Goal: Task Accomplishment & Management: Manage account settings

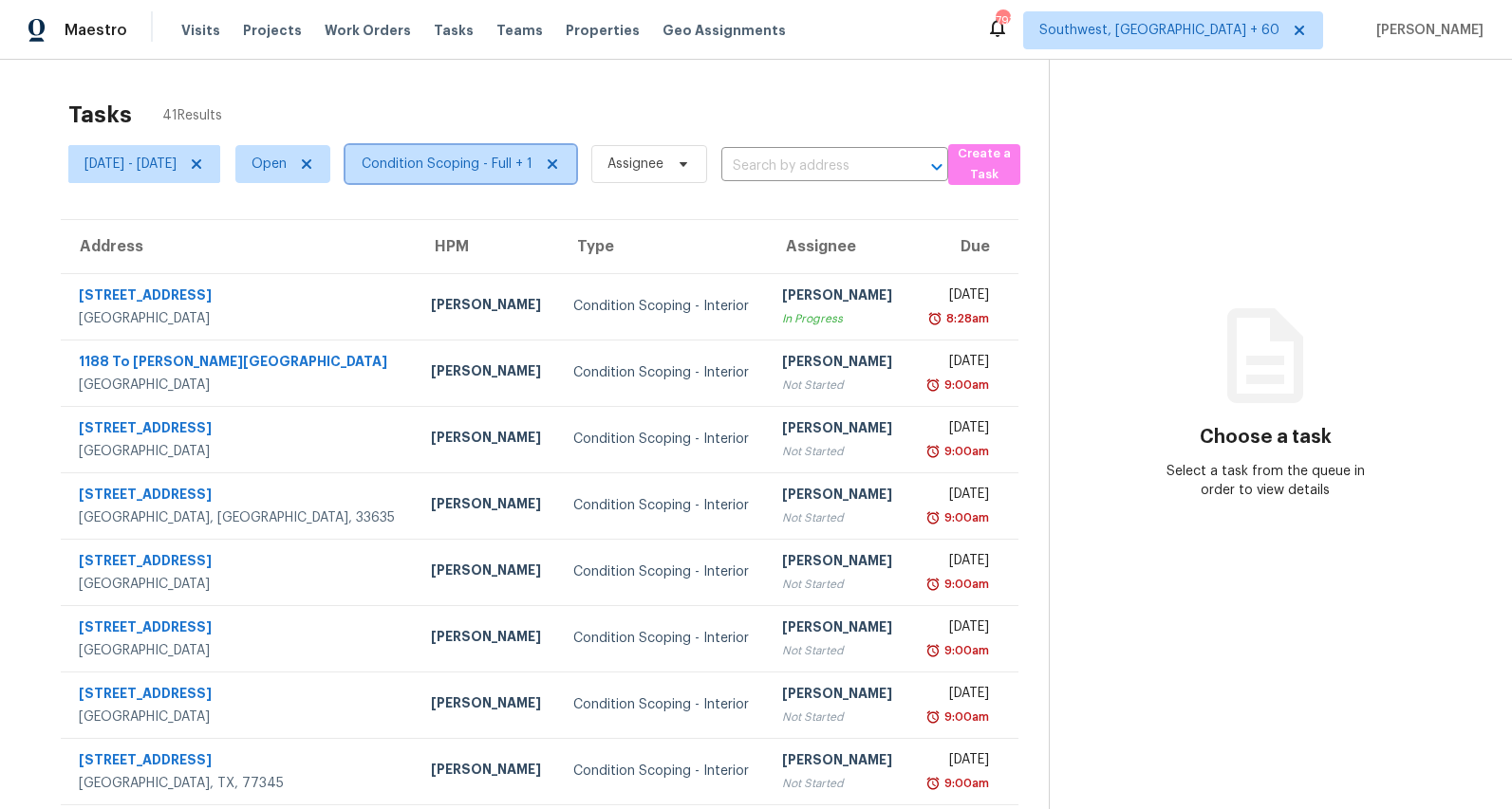
click at [515, 167] on span "Condition Scoping - Full + 1" at bounding box center [447, 164] width 171 height 19
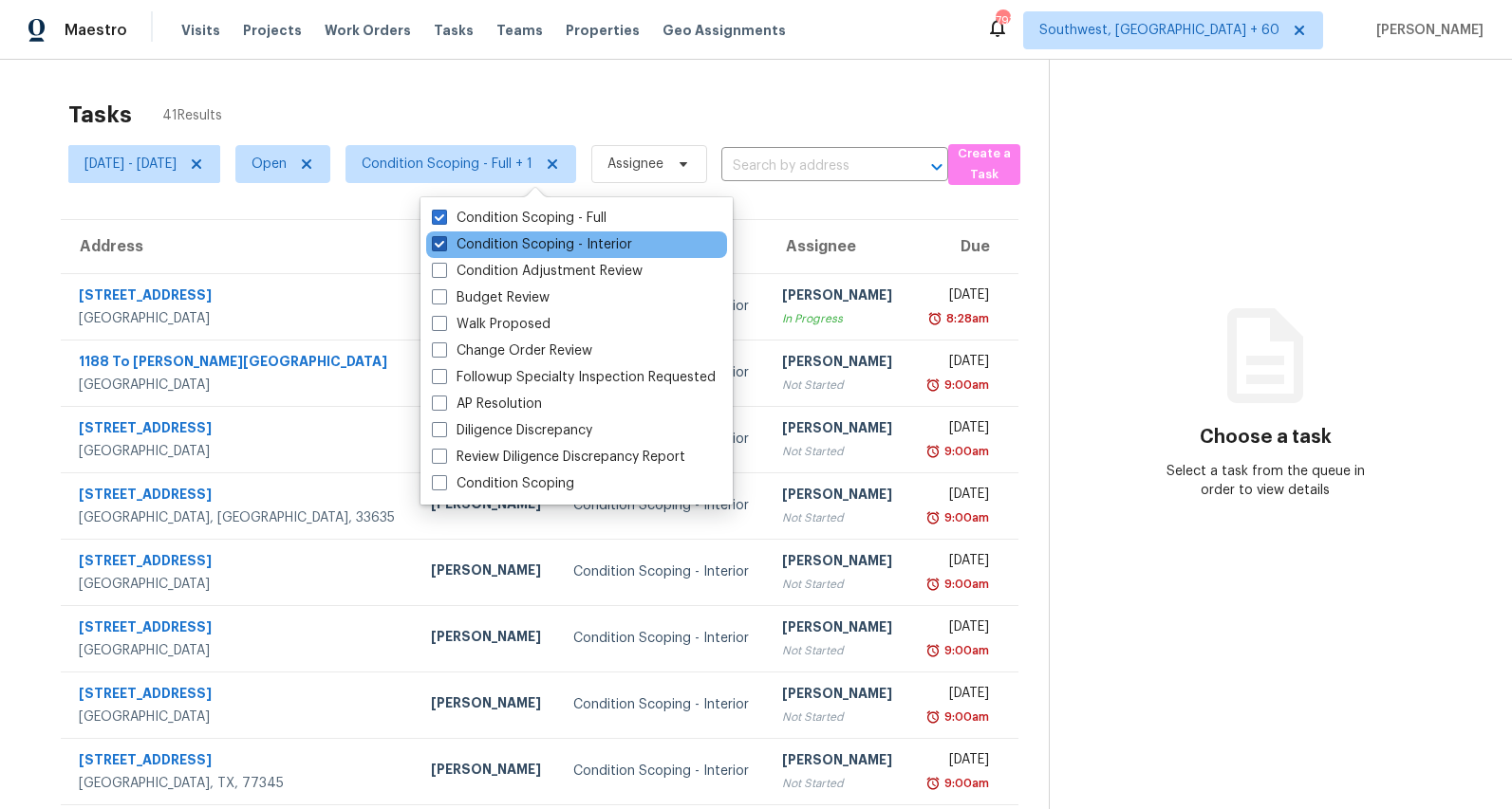
click at [498, 239] on label "Condition Scoping - Interior" at bounding box center [532, 244] width 200 height 19
click at [444, 239] on input "Condition Scoping - Interior" at bounding box center [438, 241] width 13 height 13
checkbox input "false"
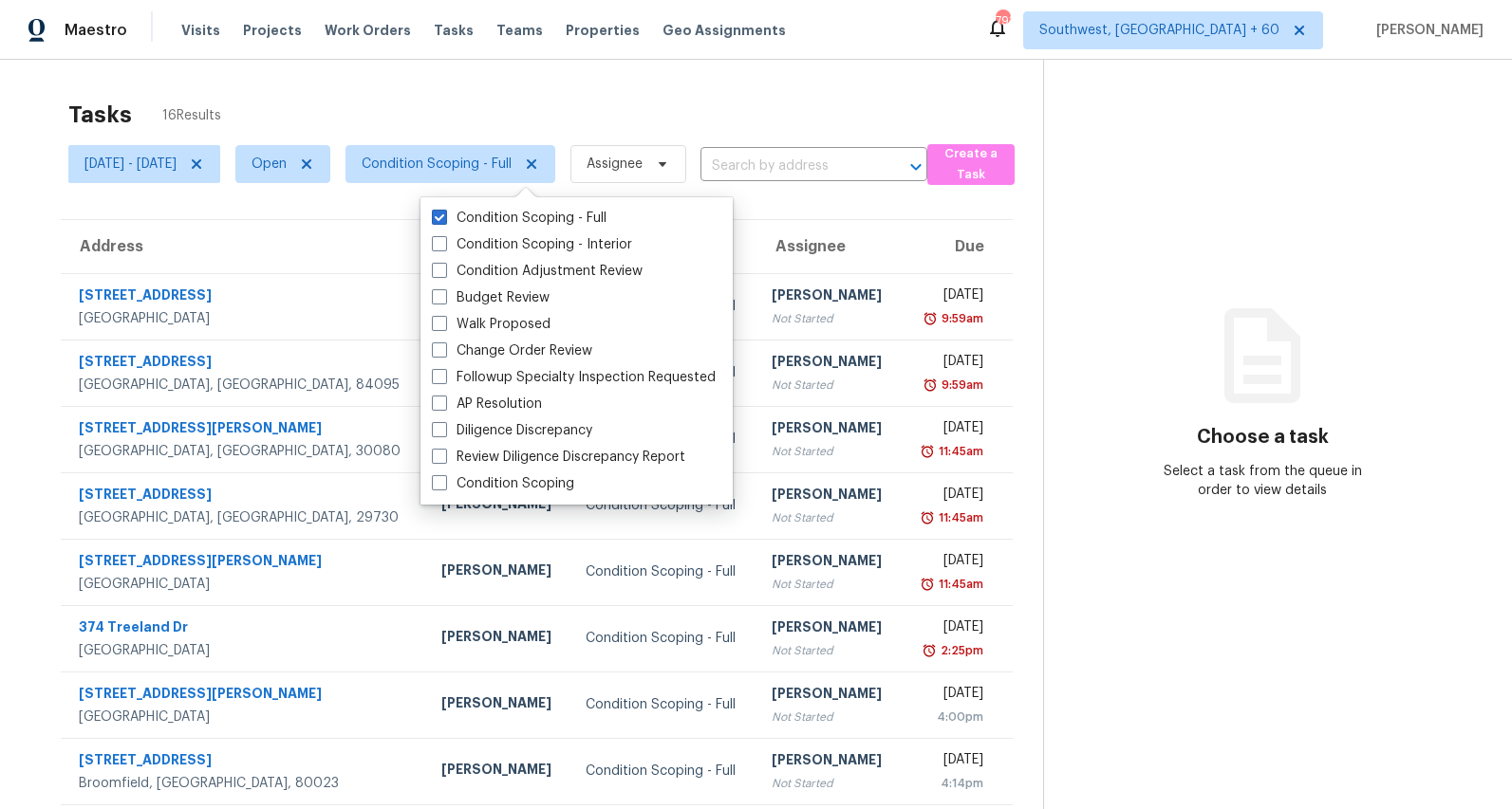
click at [402, 62] on div "Tasks 16 Results Mon, Sep 01 - Wed, Sep 03 Open Condition Scoping - Full Assign…" at bounding box center [756, 524] width 1512 height 929
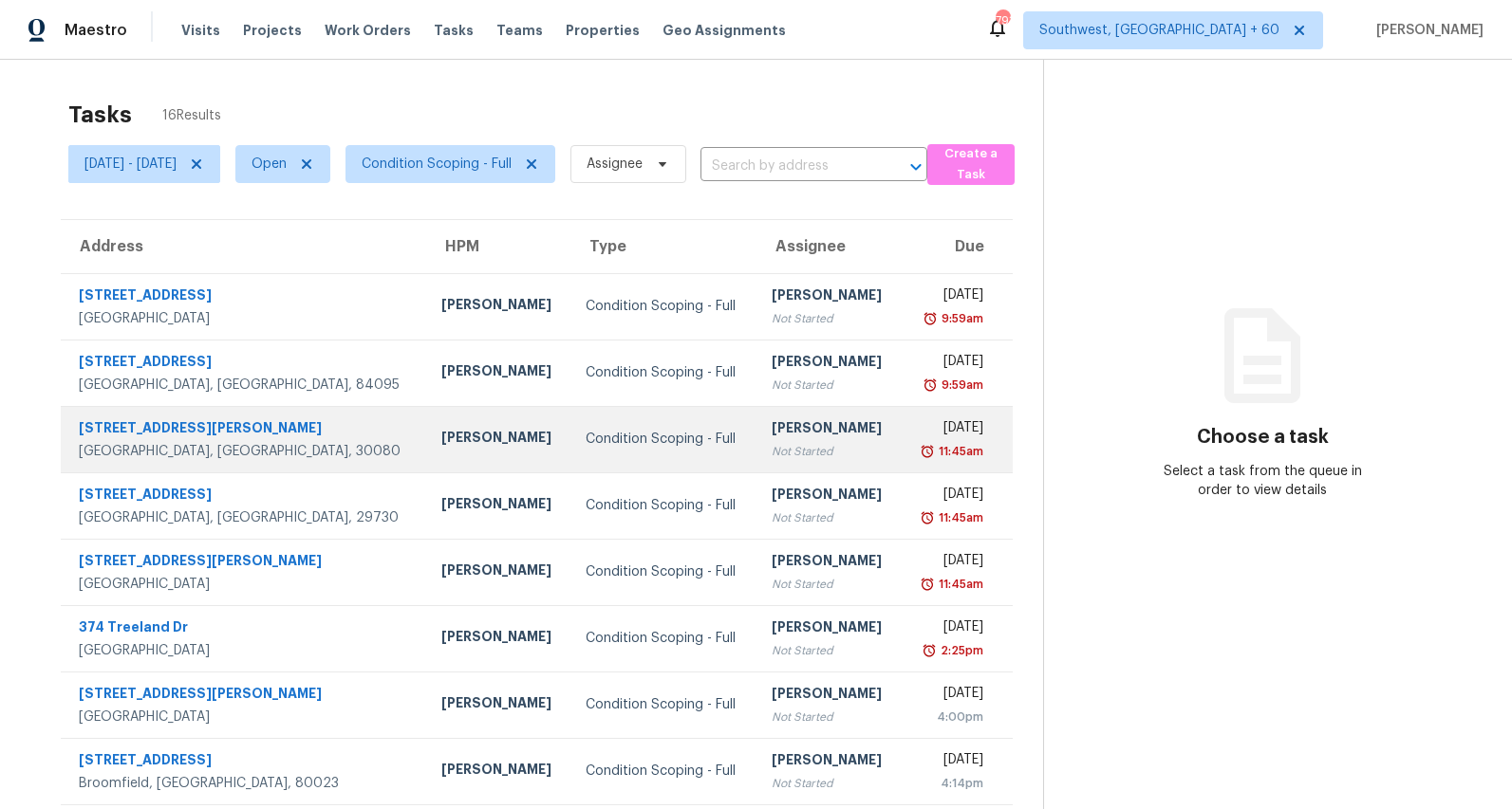
scroll to position [178, 0]
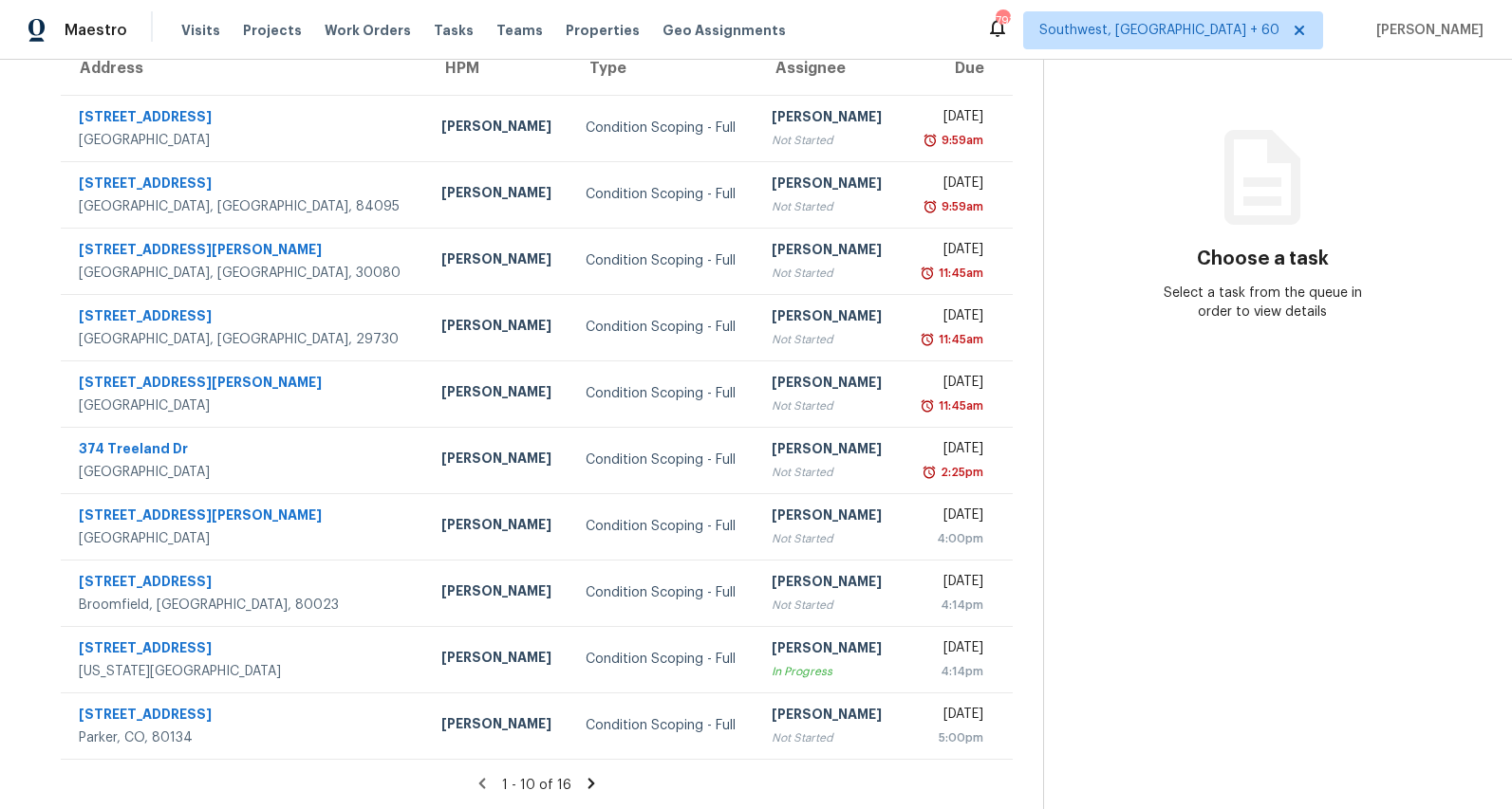
click at [595, 786] on icon at bounding box center [591, 783] width 7 height 11
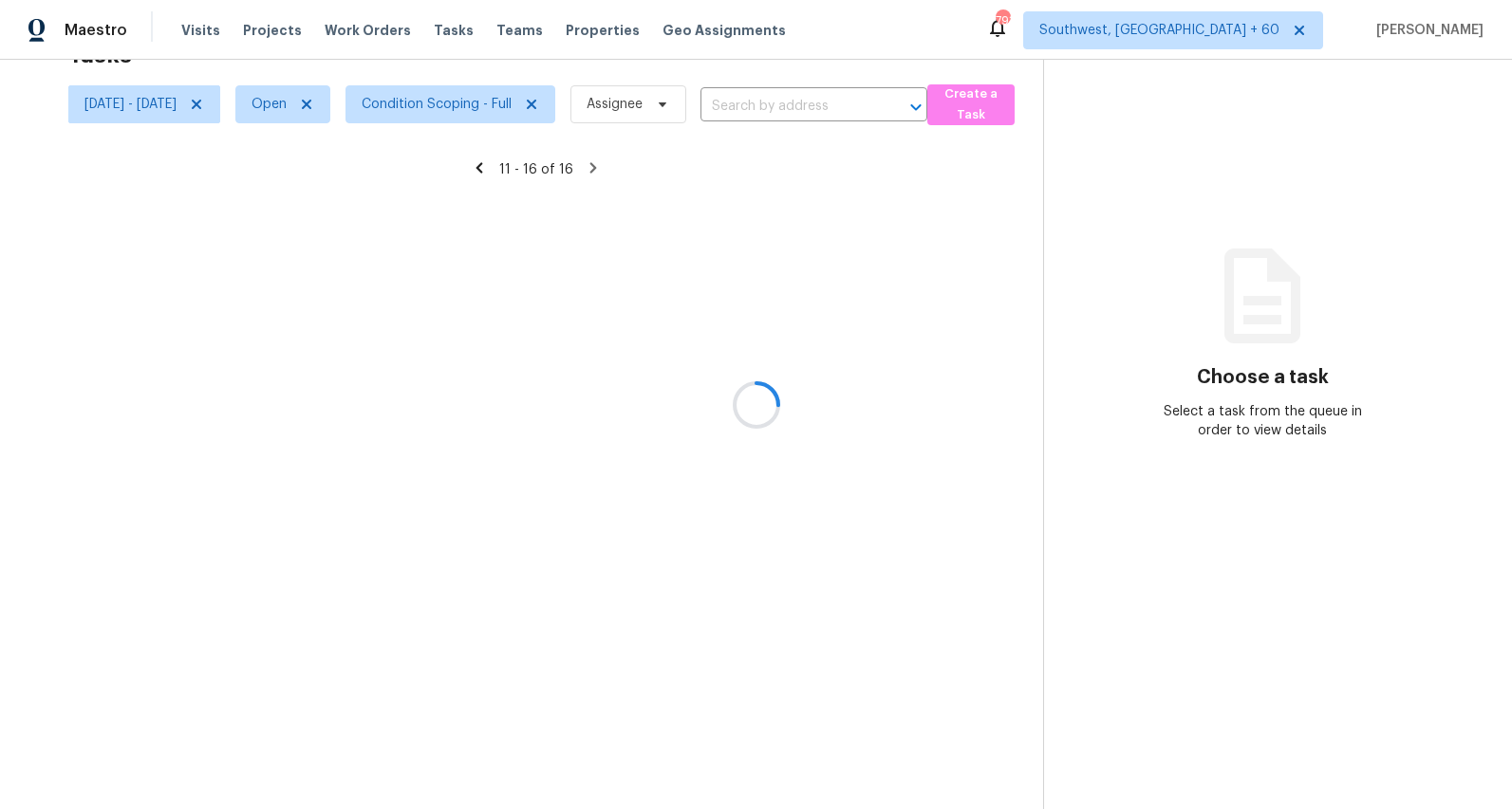
scroll to position [60, 0]
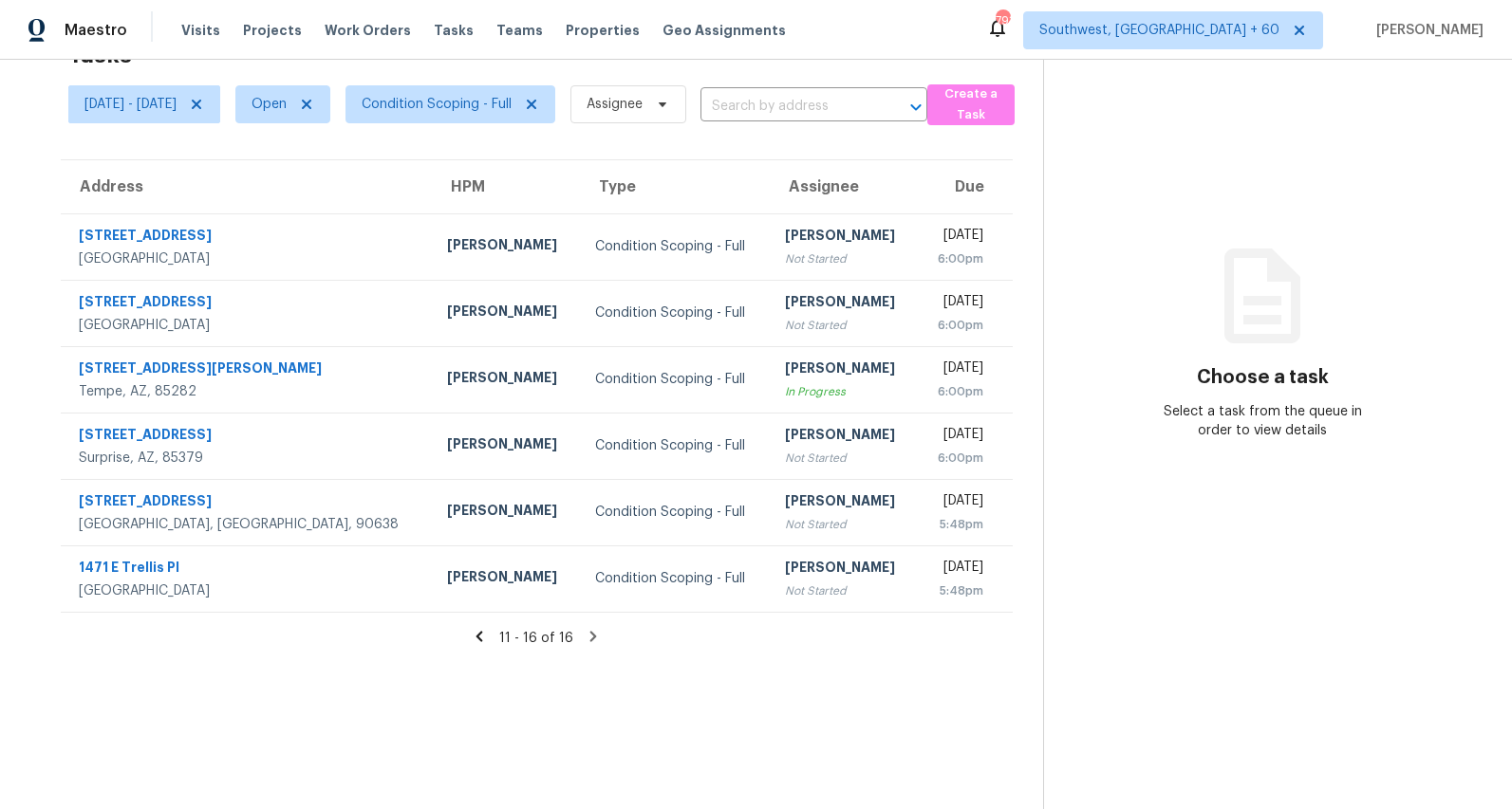
click at [483, 633] on icon at bounding box center [480, 635] width 7 height 11
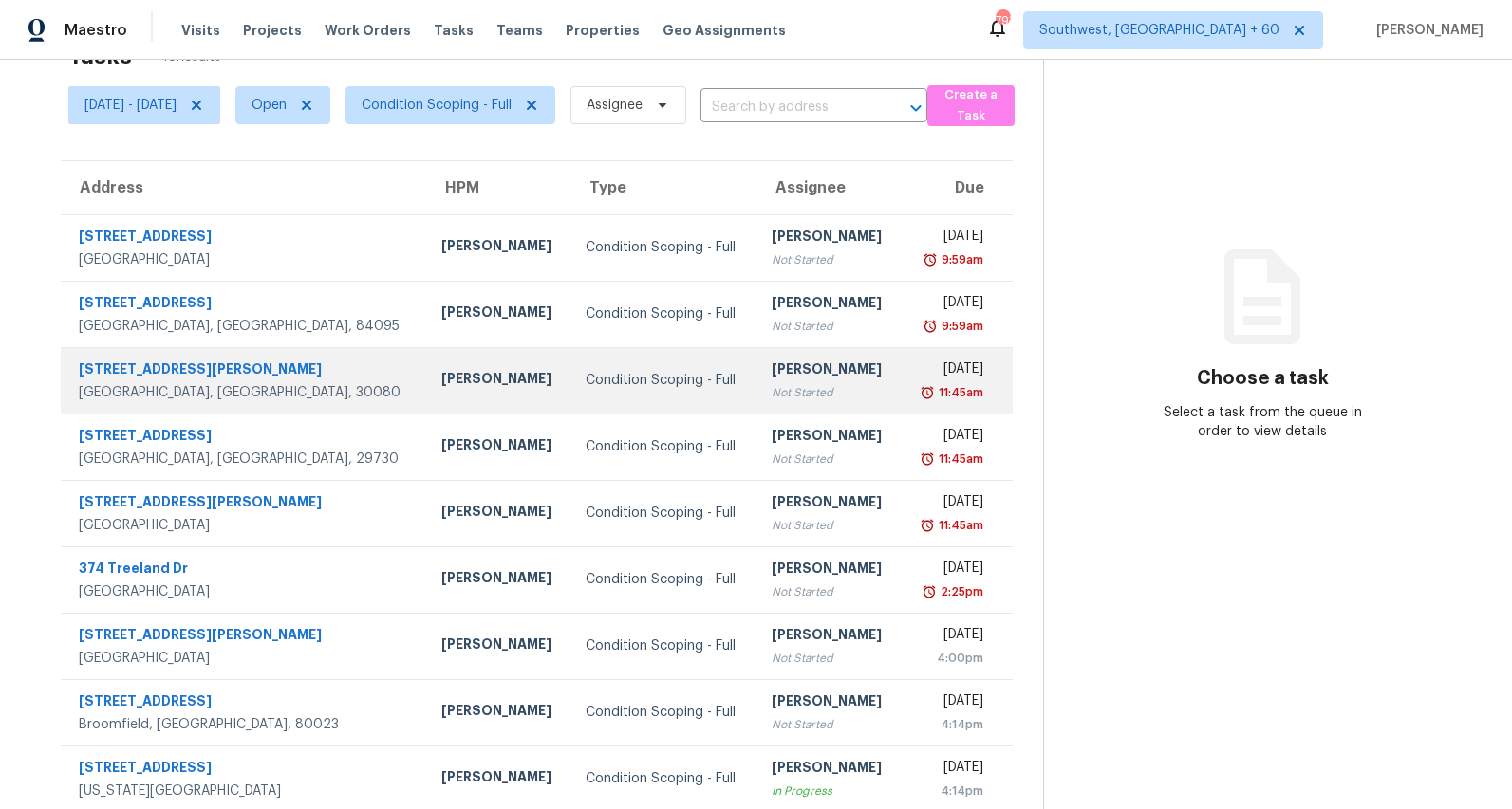
scroll to position [52, 0]
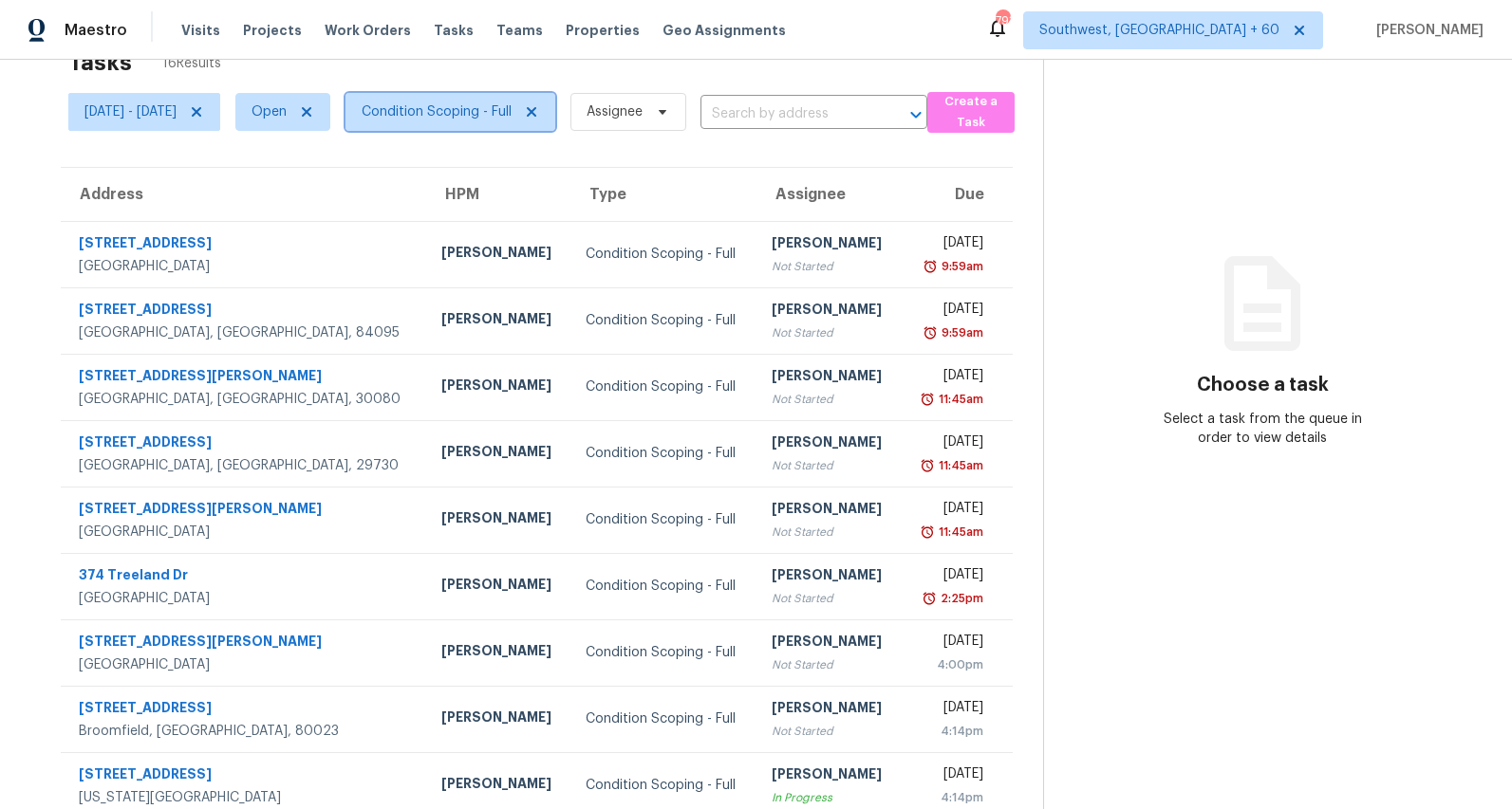
click at [507, 98] on span "Condition Scoping - Full" at bounding box center [450, 112] width 210 height 38
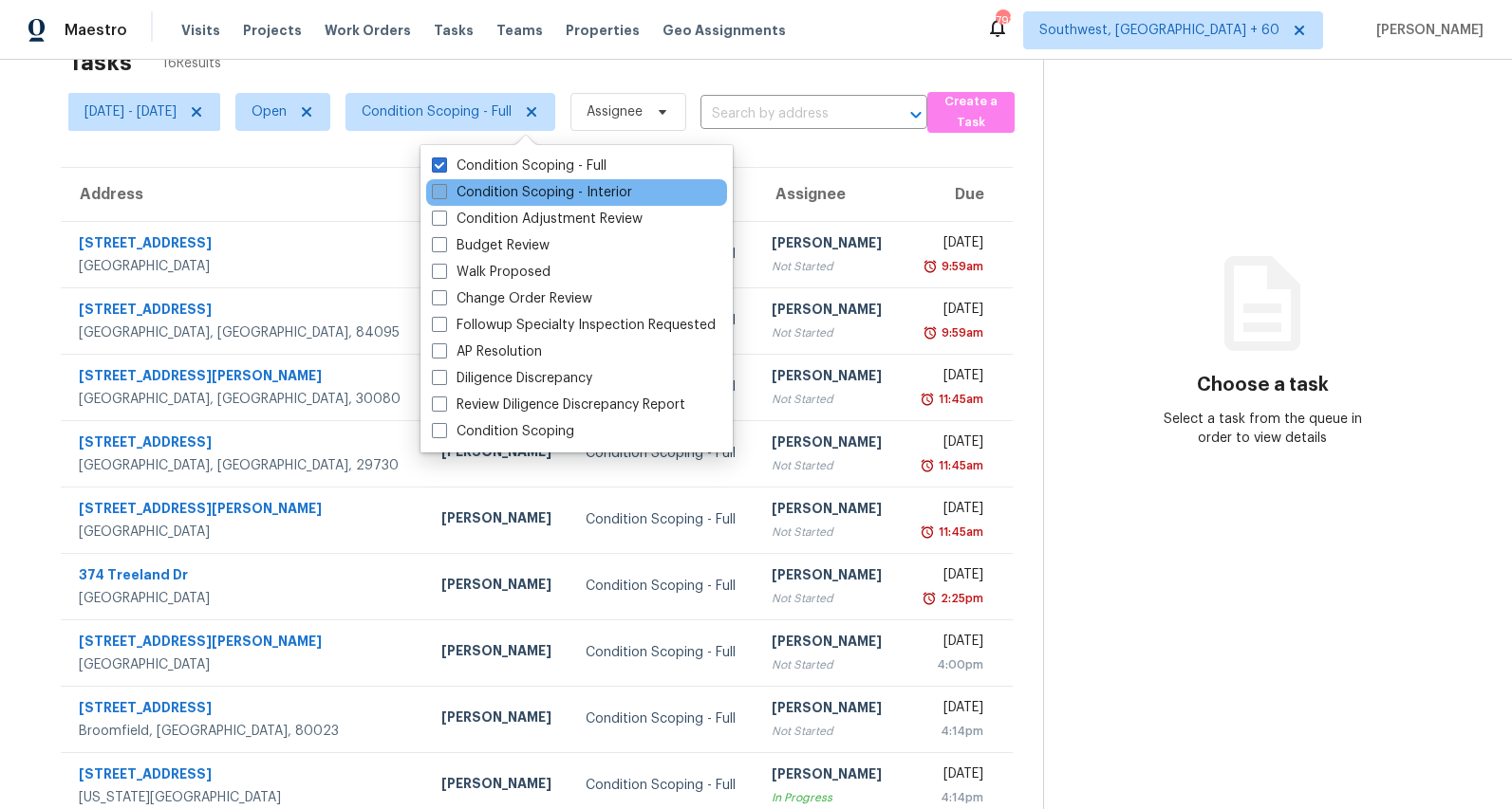
click at [485, 189] on label "Condition Scoping - Interior" at bounding box center [532, 192] width 200 height 19
click at [444, 189] on input "Condition Scoping - Interior" at bounding box center [438, 189] width 13 height 13
checkbox input "true"
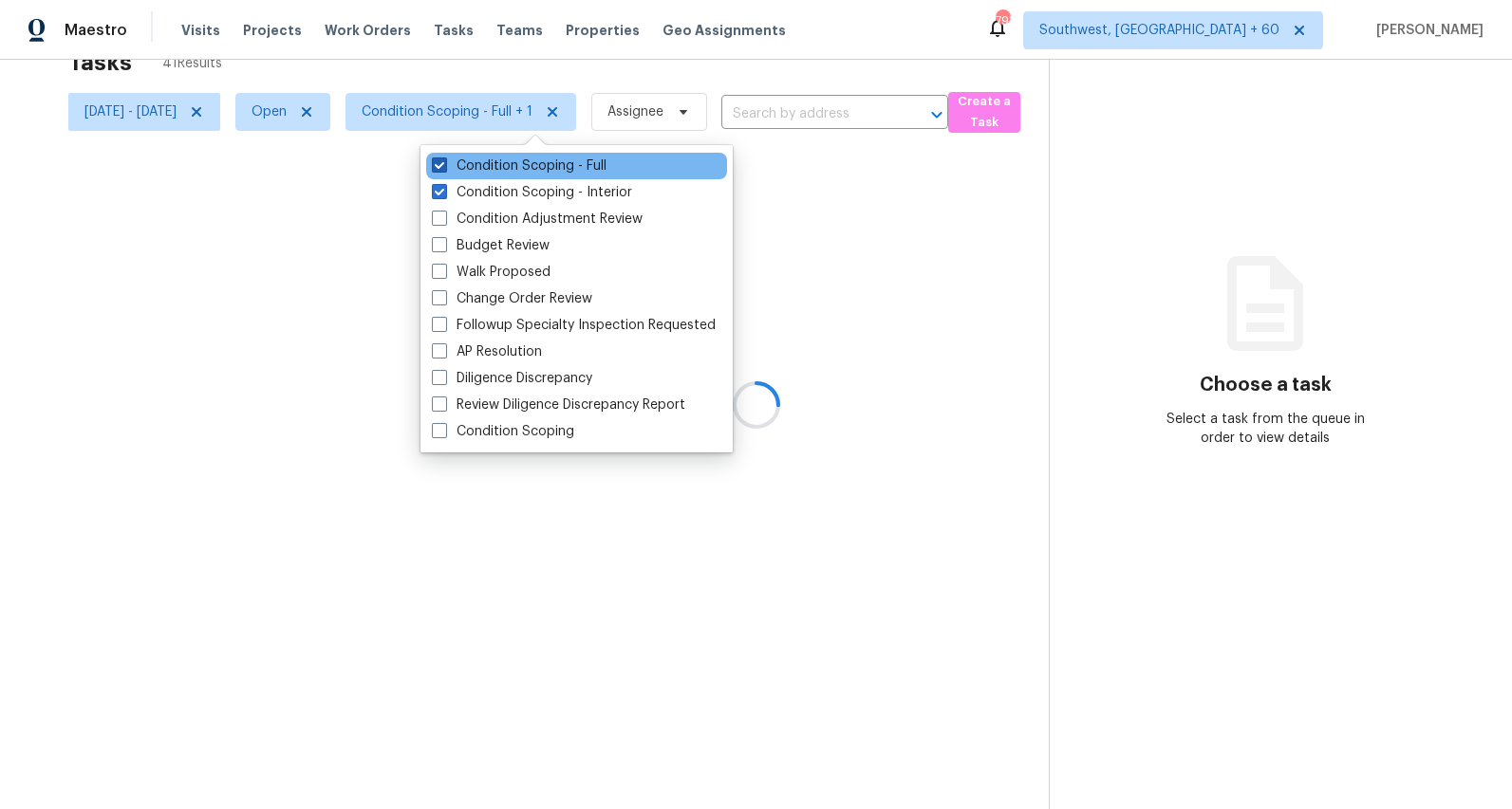
click at [482, 170] on label "Condition Scoping - Full" at bounding box center [519, 166] width 175 height 19
click at [444, 169] on input "Condition Scoping - Full" at bounding box center [438, 163] width 13 height 13
checkbox input "false"
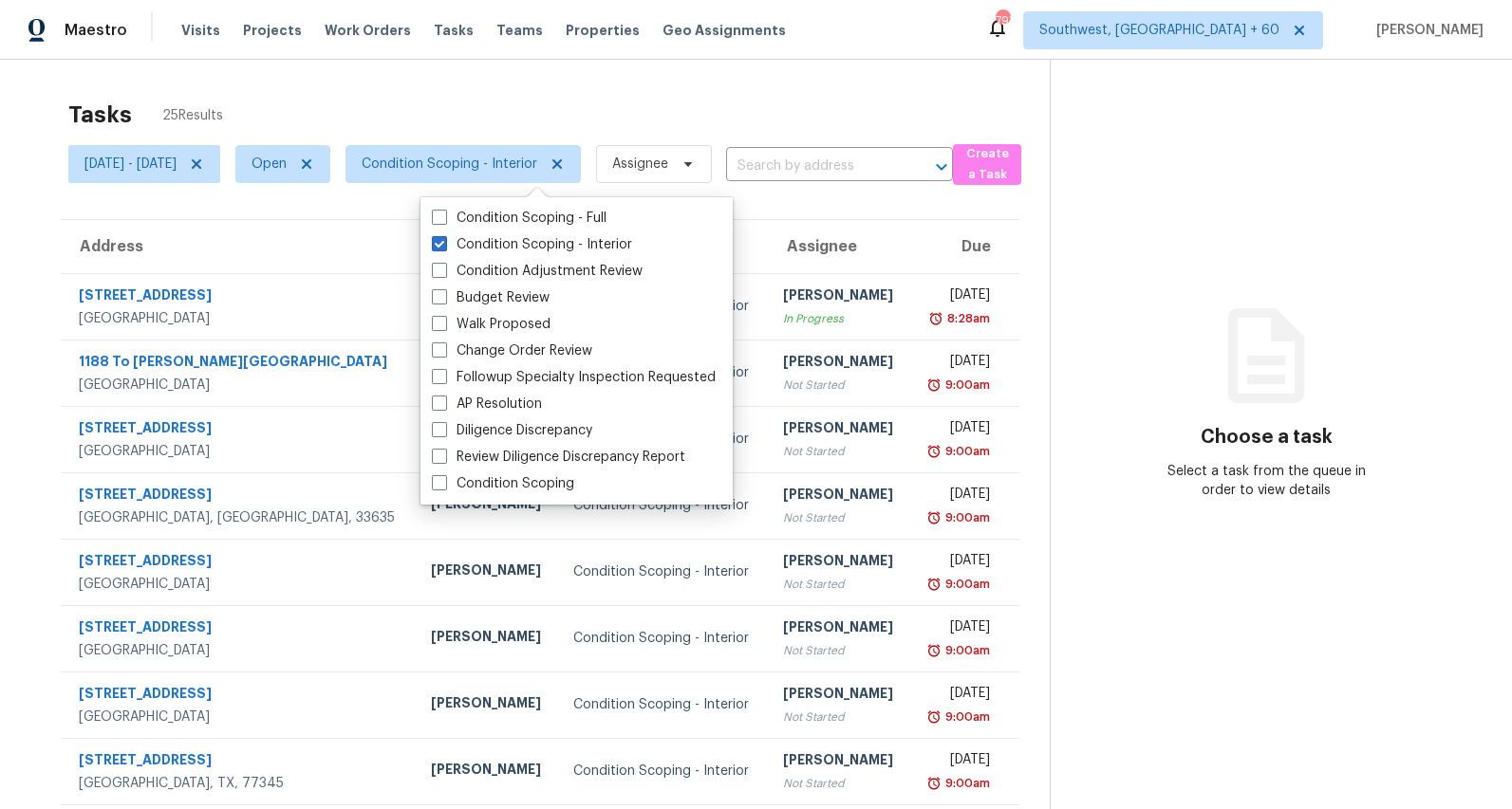
click at [541, 99] on div "Tasks 25 Results" at bounding box center [559, 115] width 981 height 49
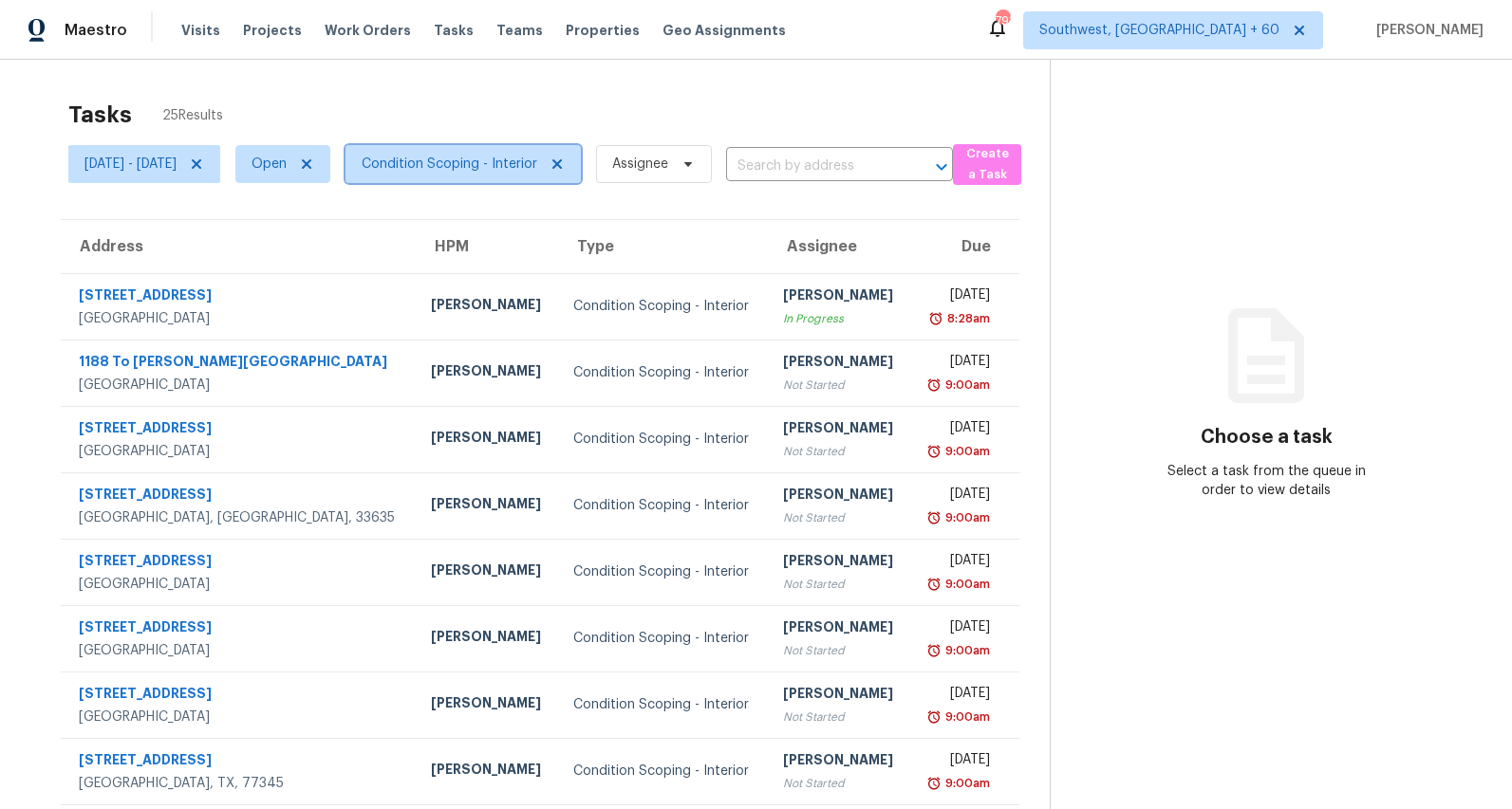
click at [496, 168] on span "Condition Scoping - Interior" at bounding box center [449, 164] width 176 height 19
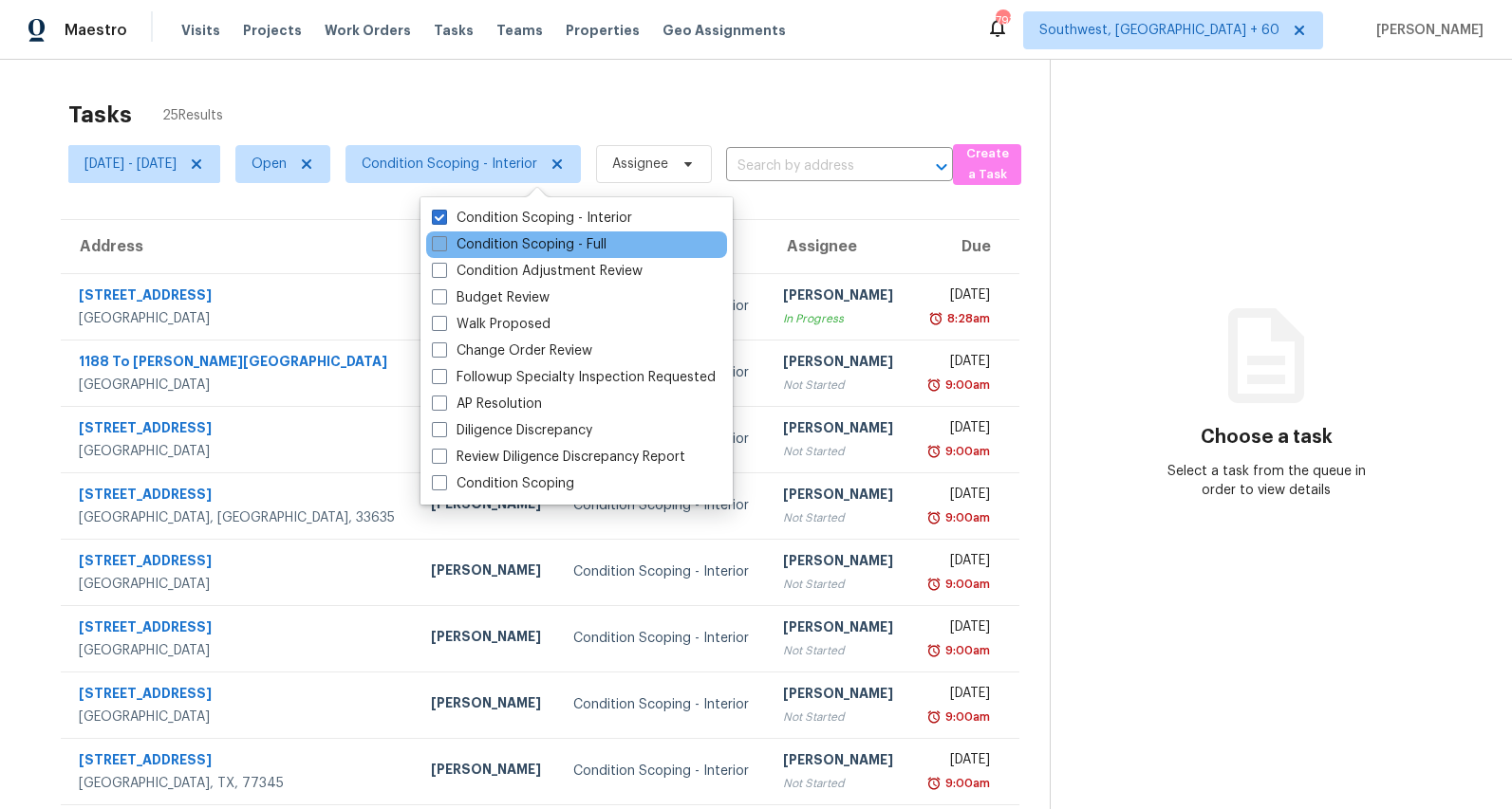
click at [486, 247] on label "Condition Scoping - Full" at bounding box center [519, 244] width 175 height 19
click at [444, 247] on input "Condition Scoping - Full" at bounding box center [438, 241] width 13 height 13
checkbox input "true"
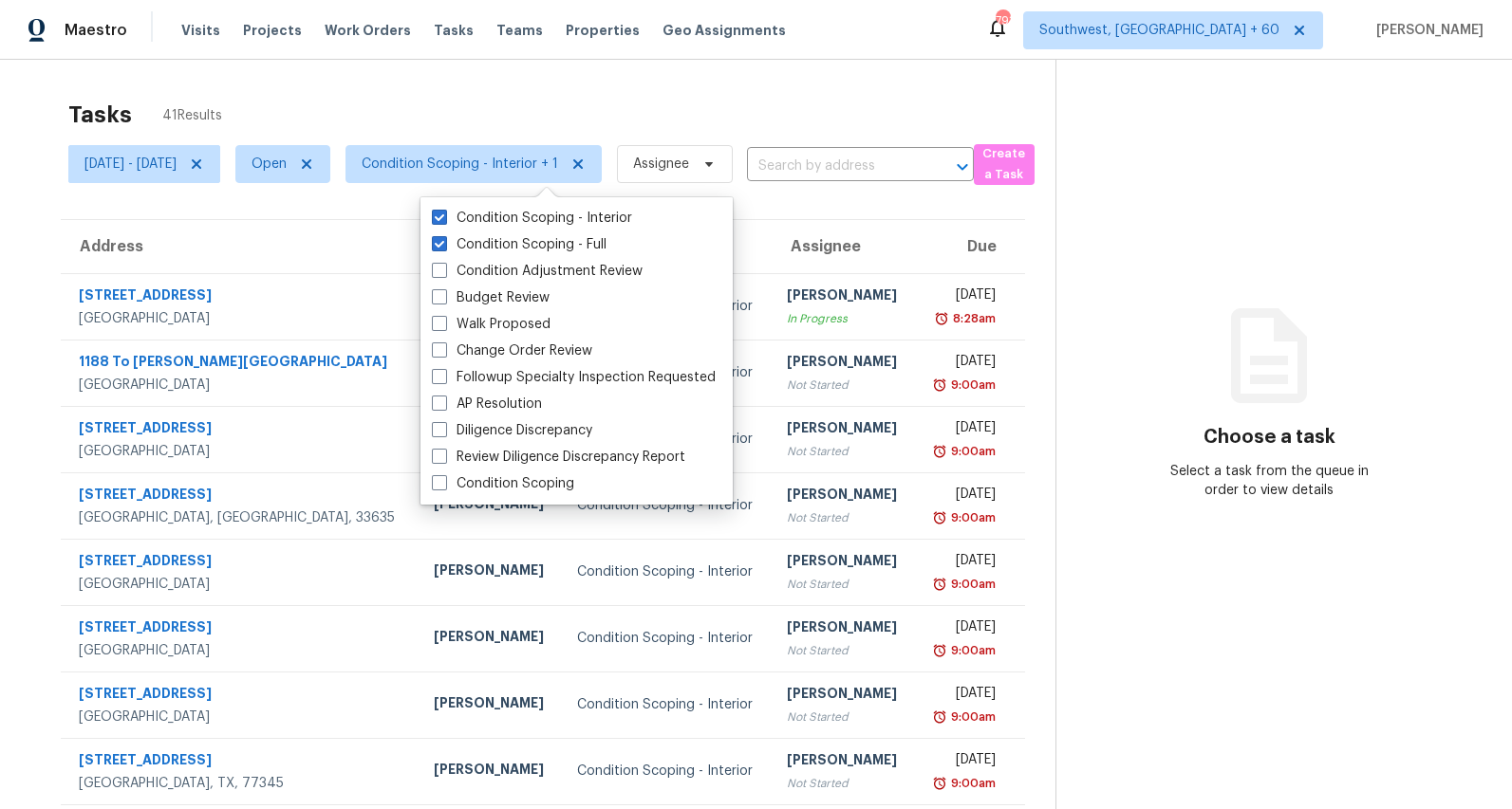
click at [413, 77] on div "Tasks 41 Results Mon, Sep 01 - Wed, Sep 03 Open Condition Scoping - Interior + …" at bounding box center [756, 524] width 1512 height 929
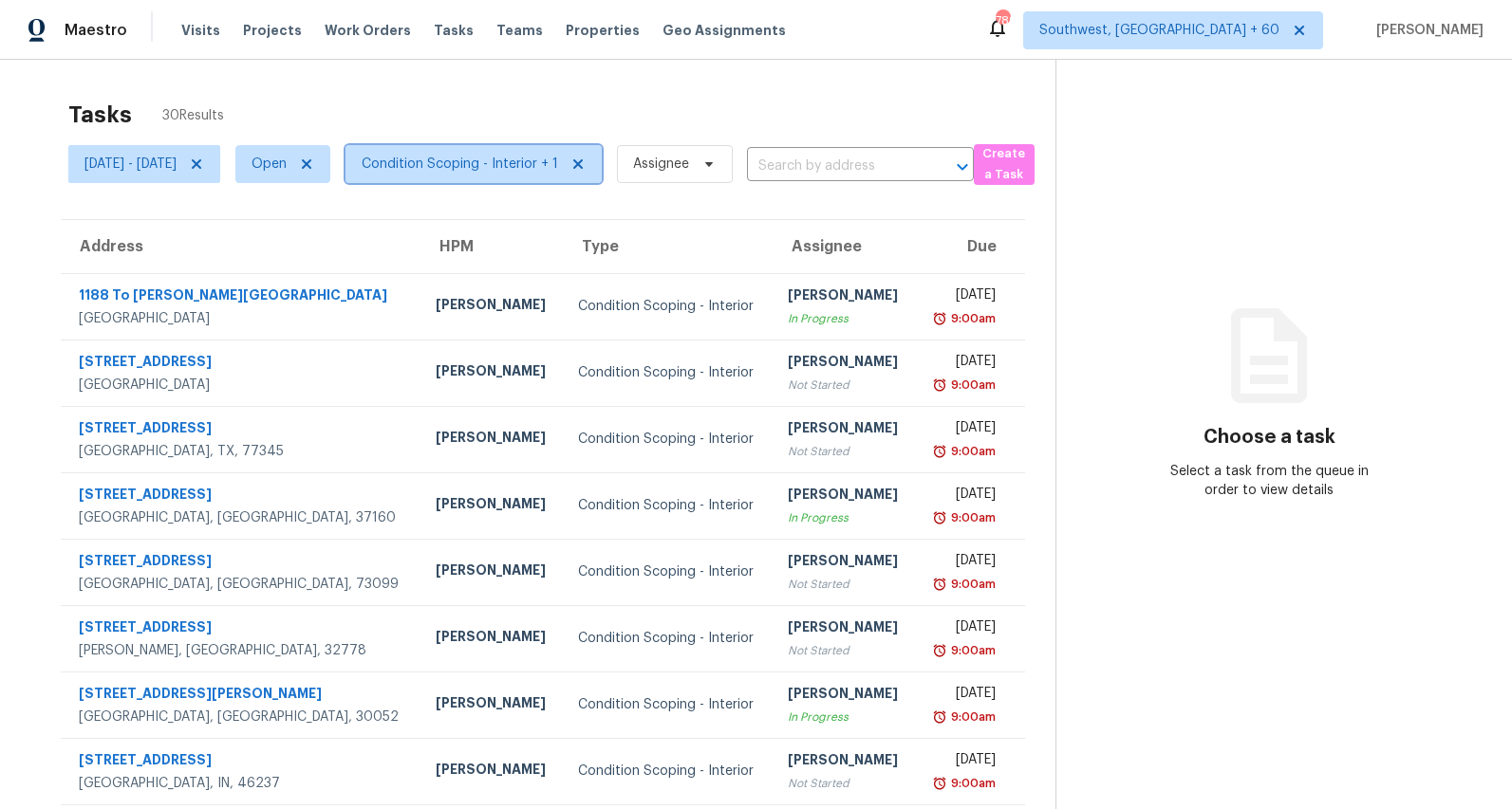
click at [545, 170] on span "Condition Scoping - Interior + 1" at bounding box center [460, 164] width 196 height 19
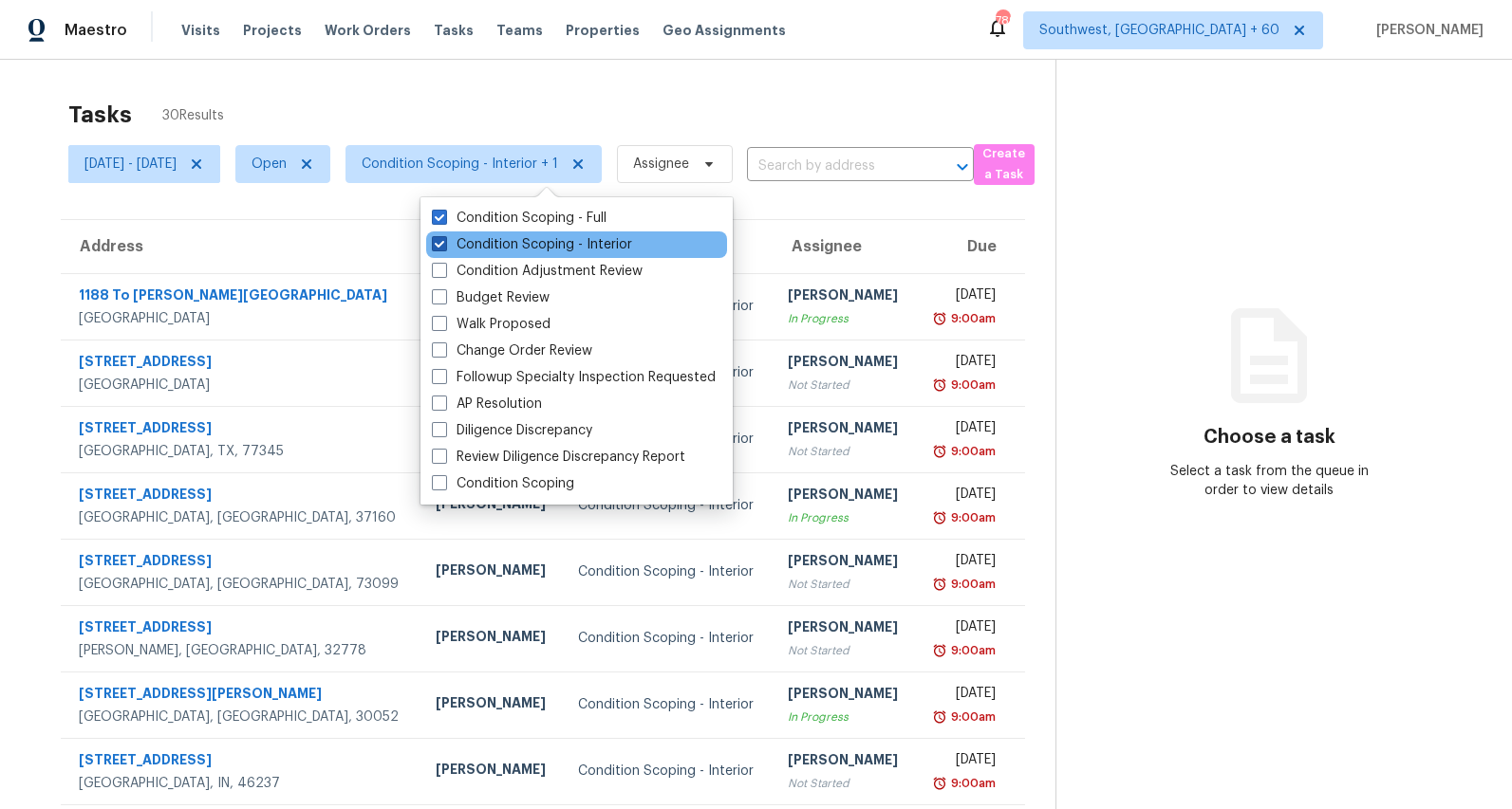
click at [532, 245] on label "Condition Scoping - Interior" at bounding box center [532, 244] width 200 height 19
click at [444, 245] on input "Condition Scoping - Interior" at bounding box center [438, 241] width 13 height 13
checkbox input "false"
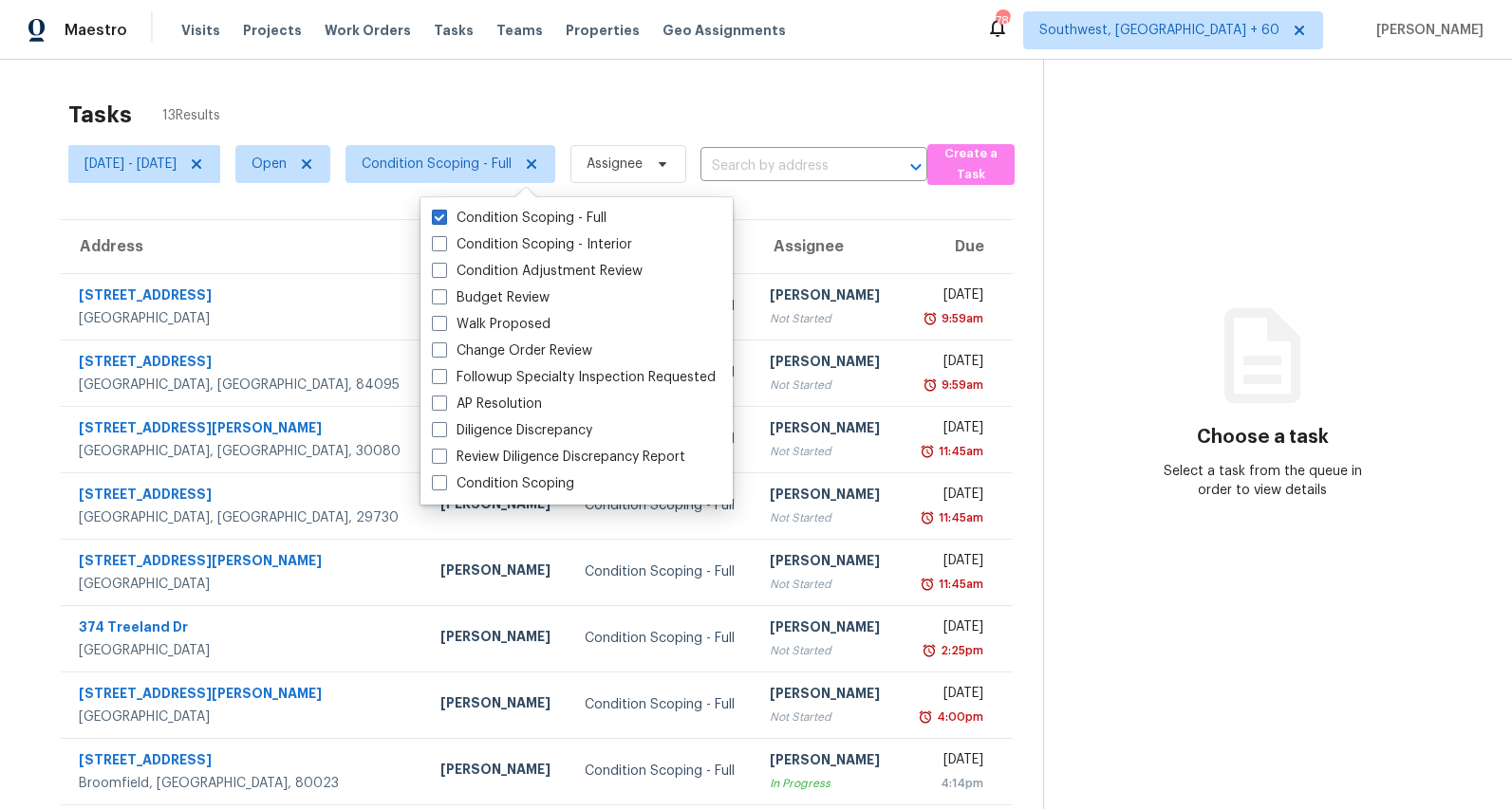
click at [495, 101] on div "Tasks 13 Results" at bounding box center [556, 115] width 975 height 49
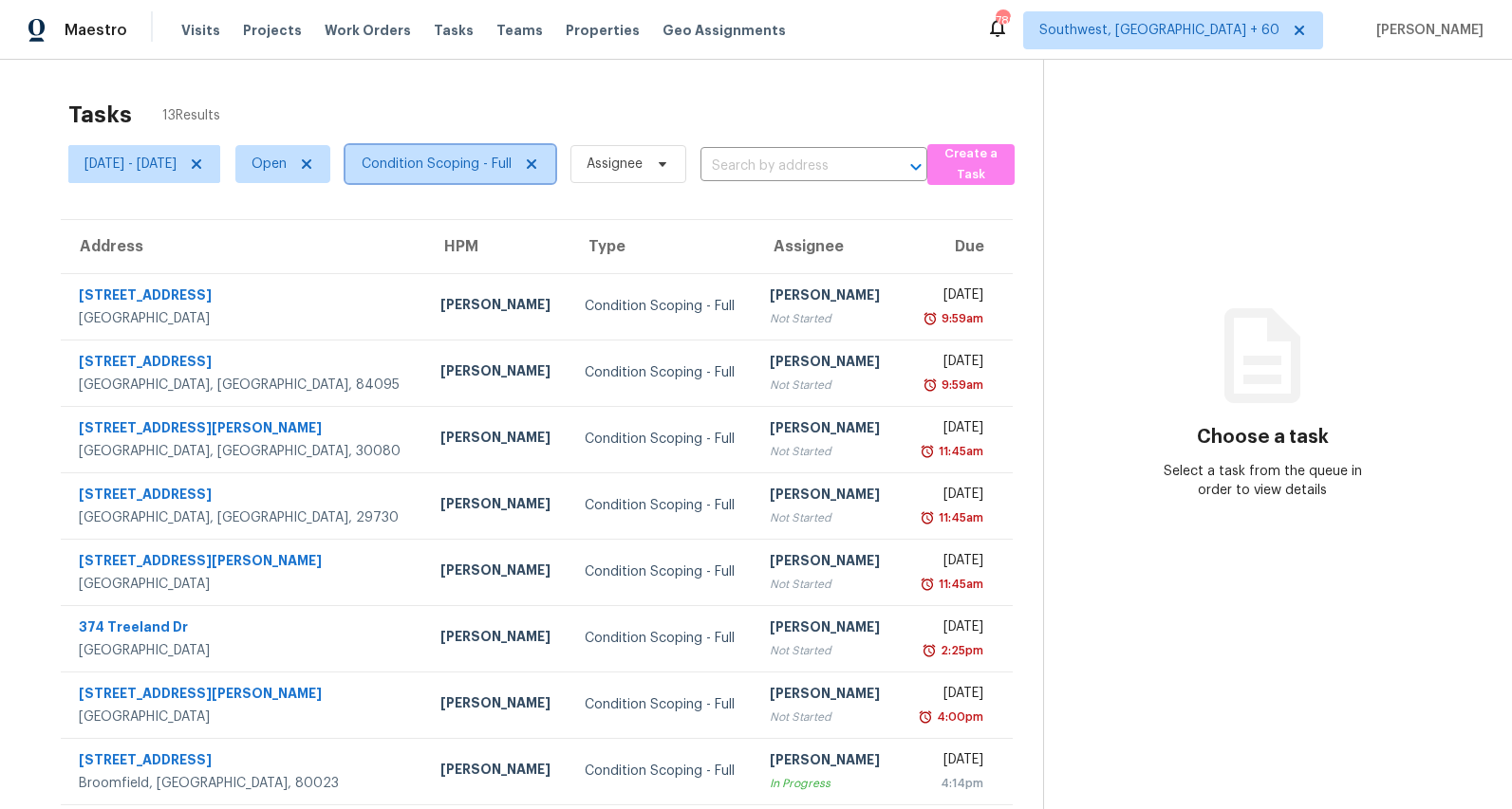
click at [511, 159] on span "Condition Scoping - Full" at bounding box center [437, 164] width 150 height 19
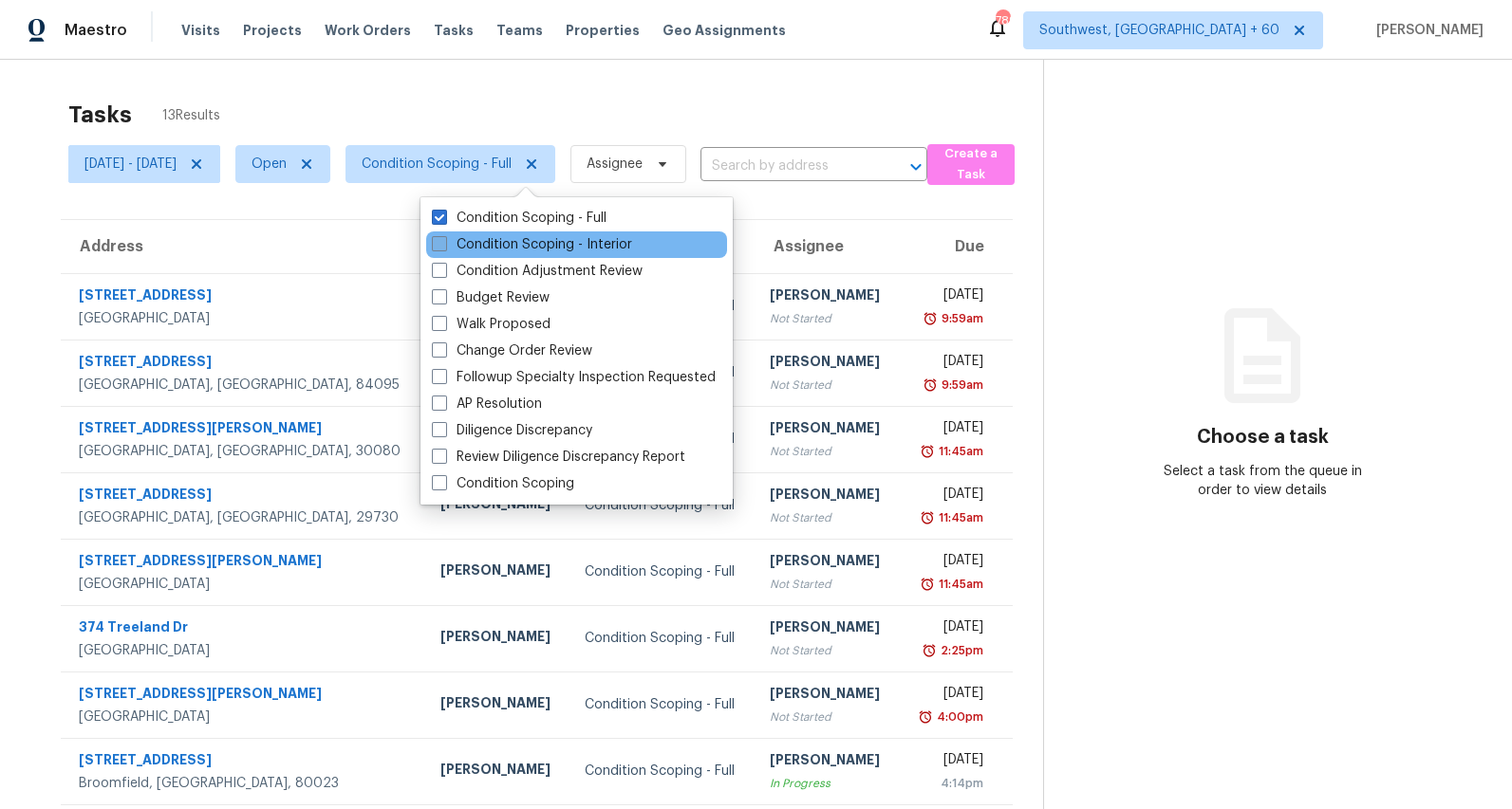
click at [542, 247] on label "Condition Scoping - Interior" at bounding box center [532, 244] width 200 height 19
click at [444, 247] on input "Condition Scoping - Interior" at bounding box center [438, 241] width 13 height 13
checkbox input "true"
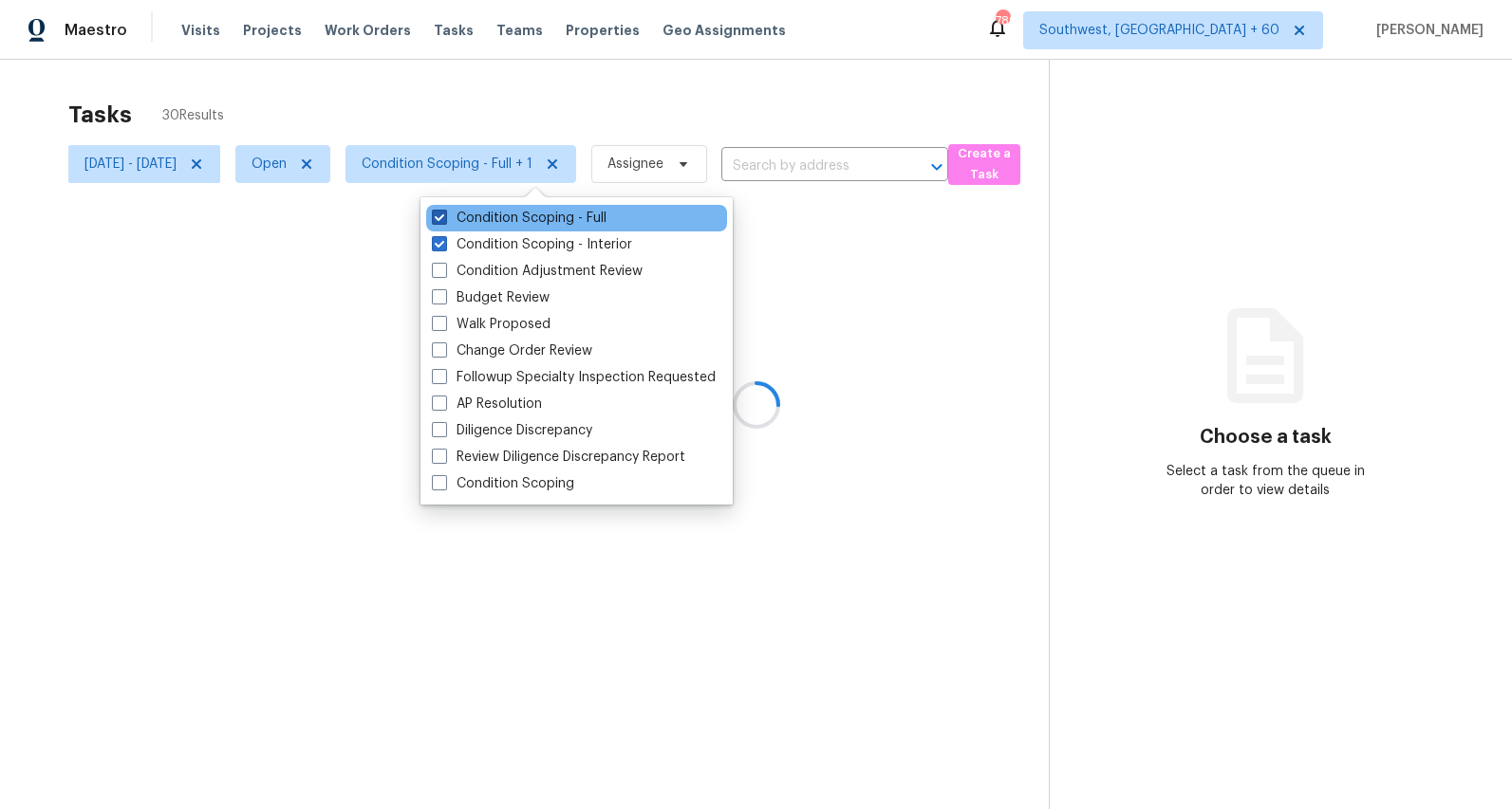
click at [526, 217] on label "Condition Scoping - Full" at bounding box center [519, 218] width 175 height 19
click at [444, 217] on input "Condition Scoping - Full" at bounding box center [438, 215] width 13 height 13
checkbox input "false"
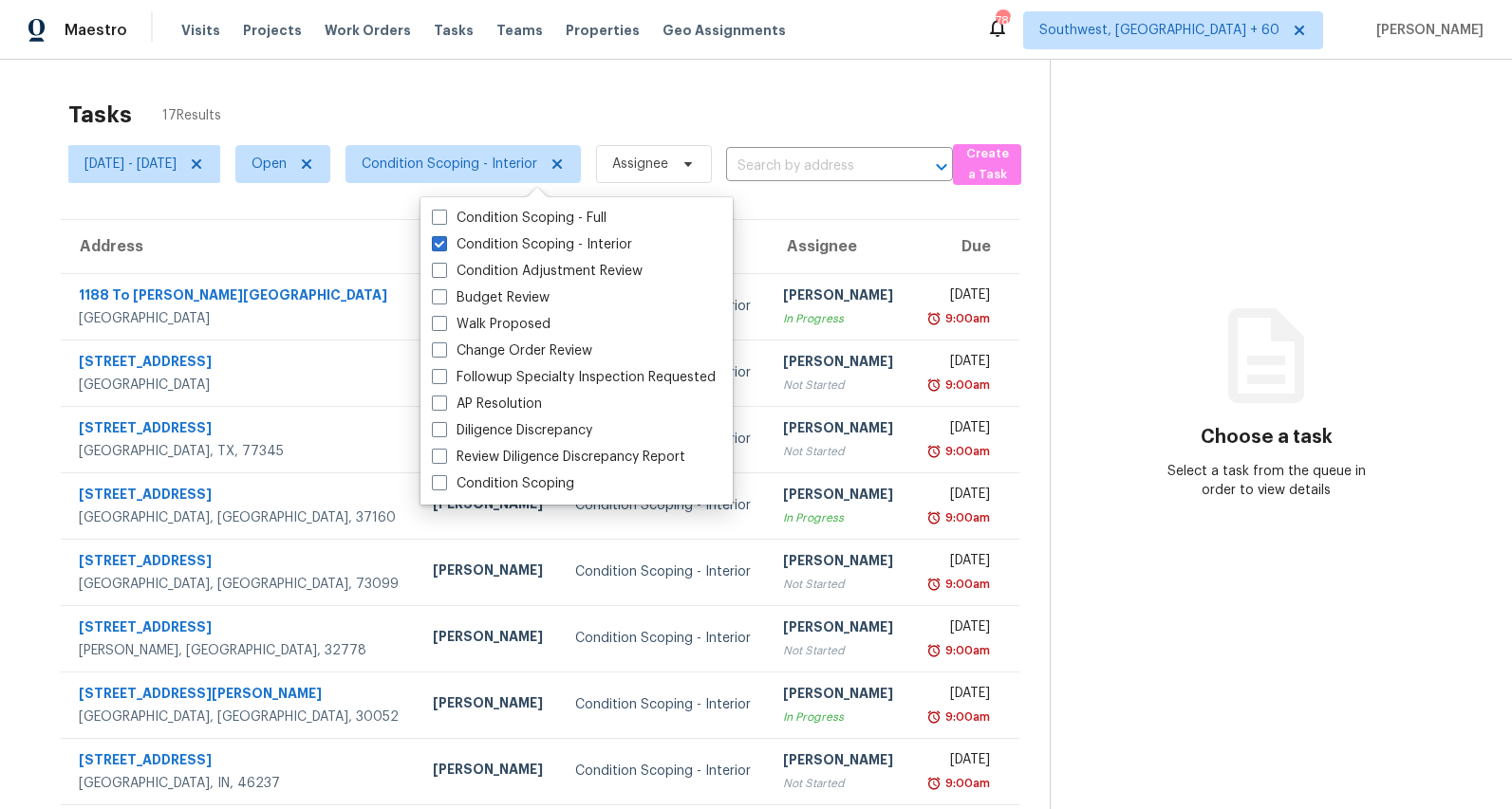
click at [481, 101] on div "Tasks 17 Results" at bounding box center [559, 115] width 981 height 49
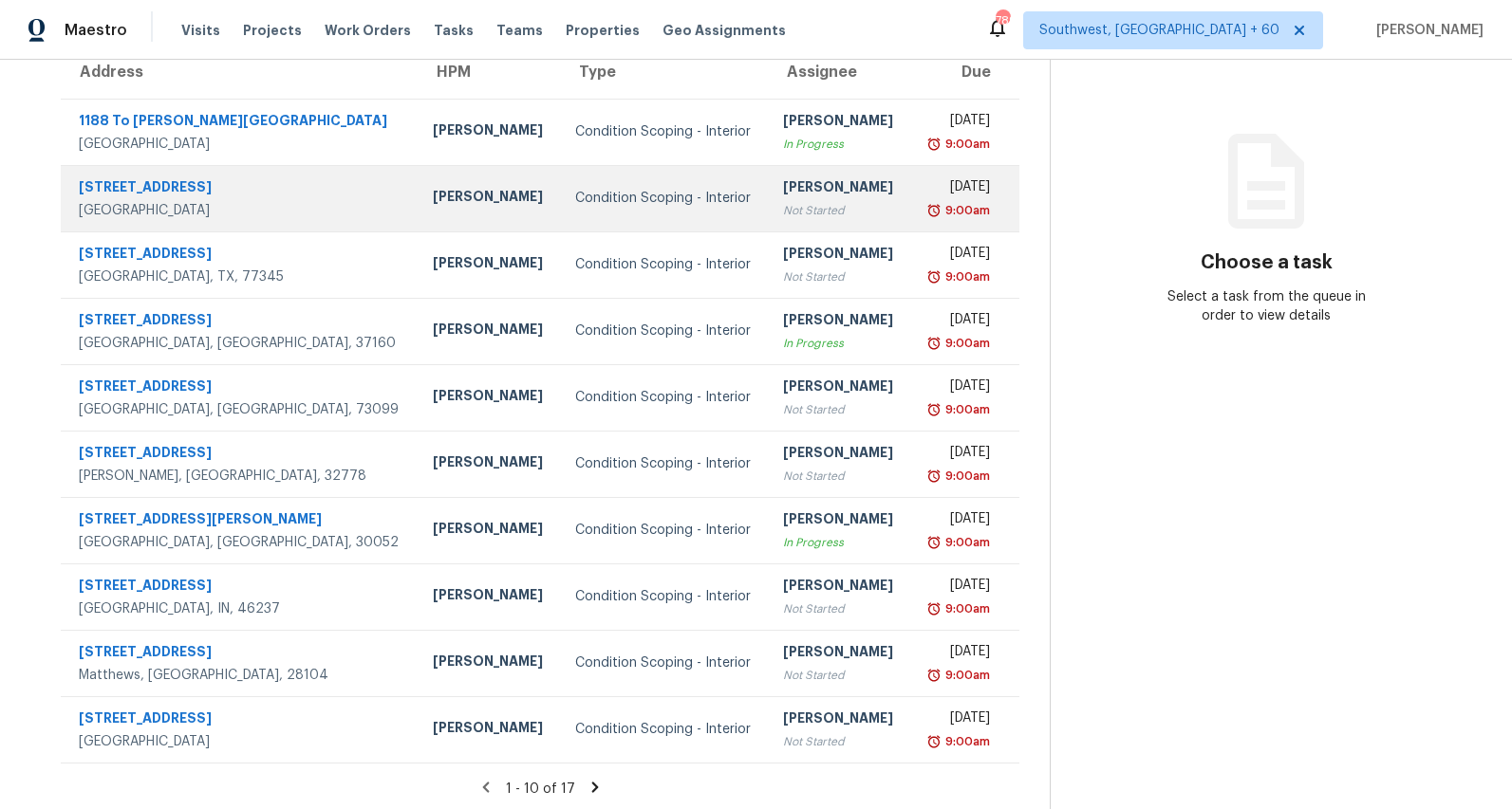
scroll to position [178, 0]
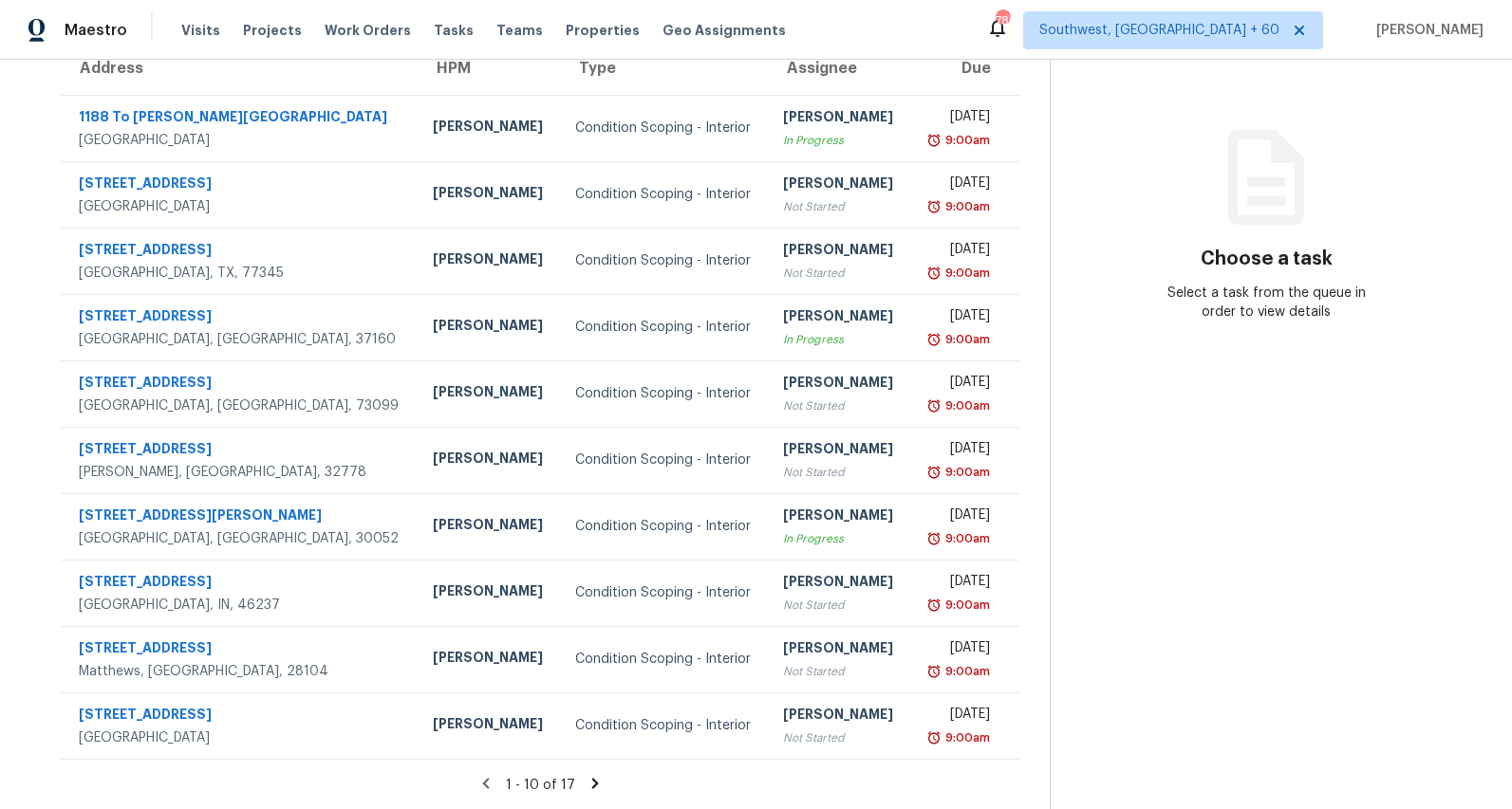
click at [603, 778] on icon at bounding box center [595, 783] width 17 height 17
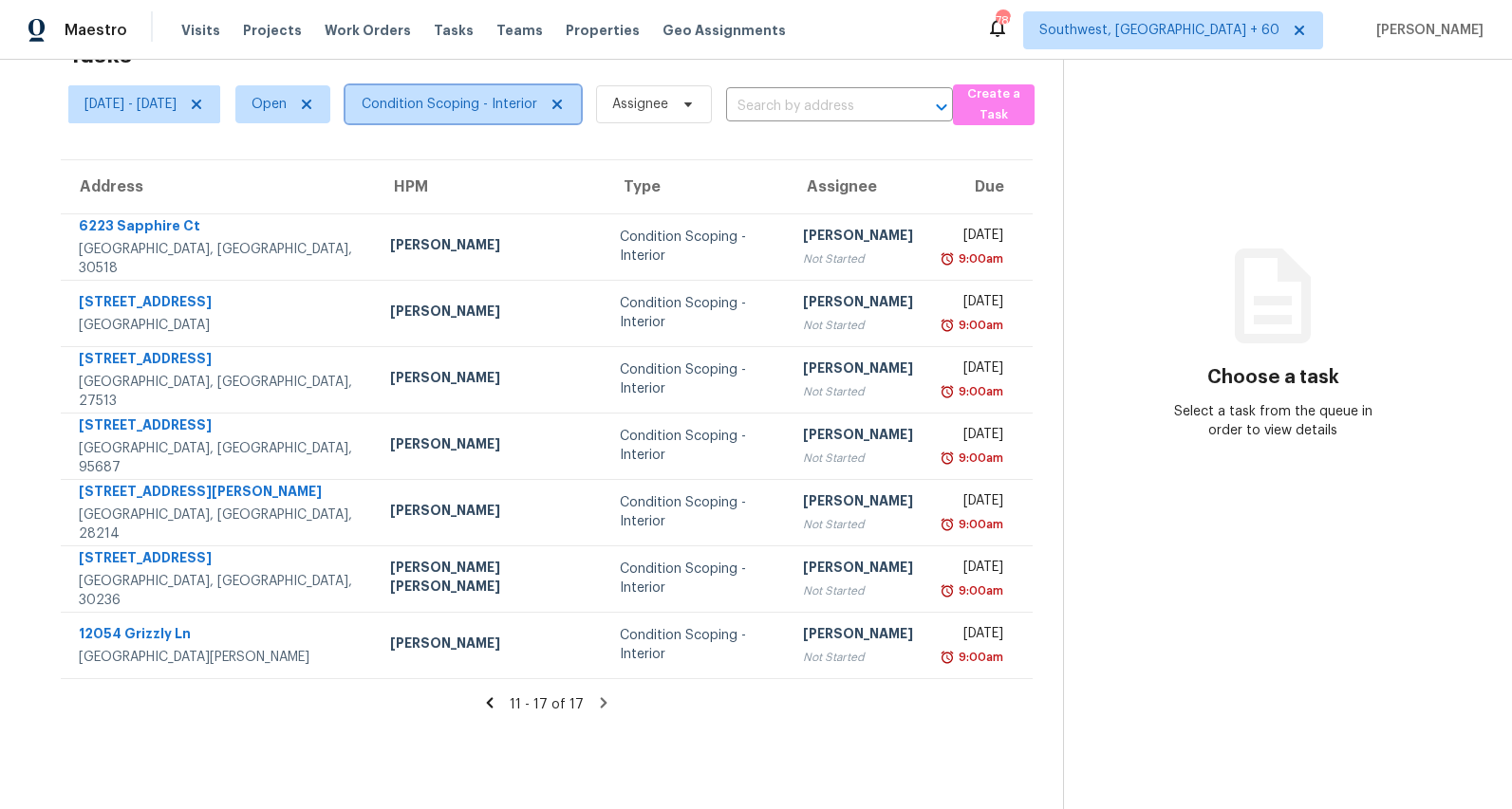
click at [476, 103] on span "Condition Scoping - Interior" at bounding box center [449, 104] width 176 height 19
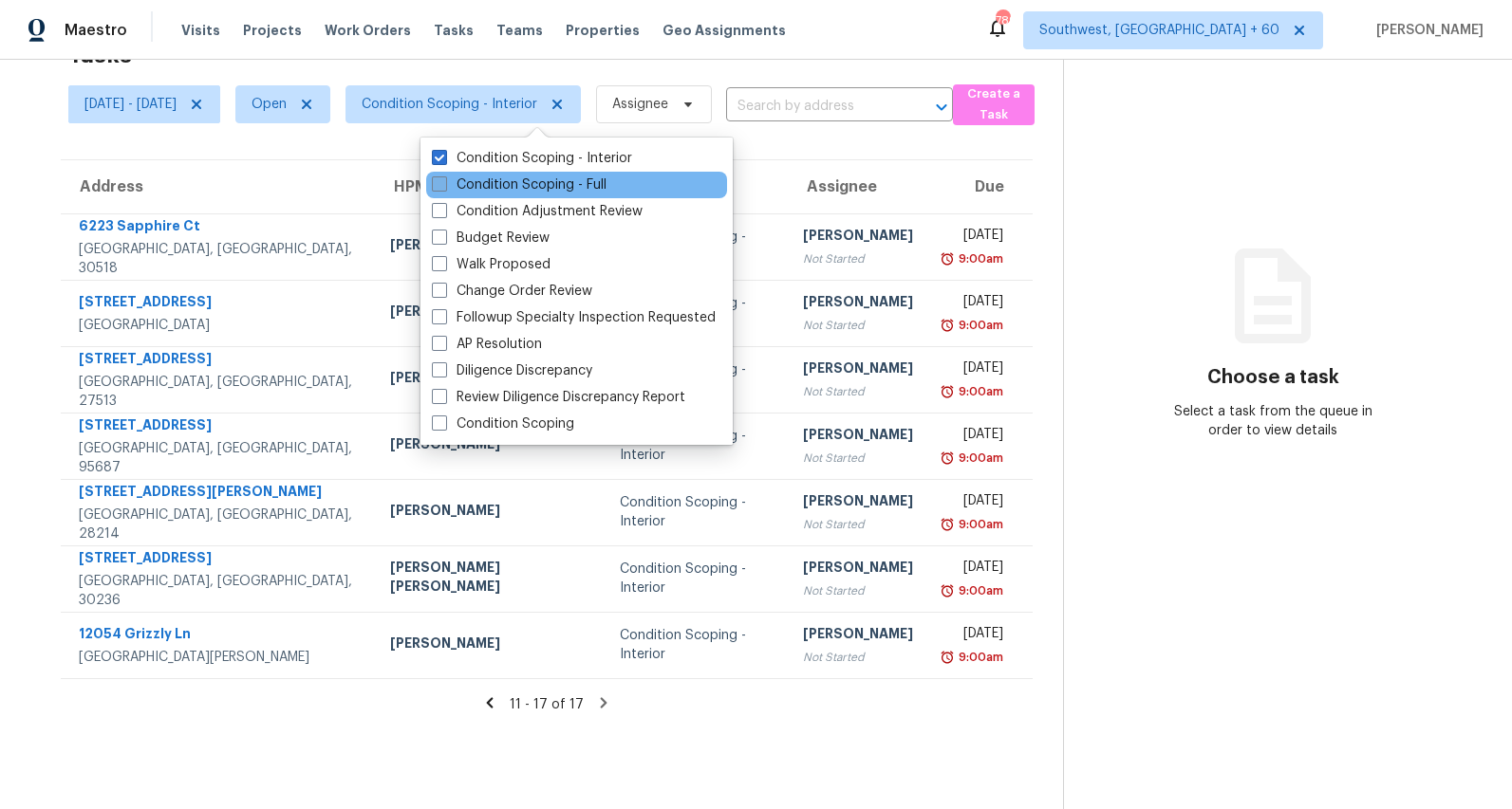
click at [478, 184] on label "Condition Scoping - Full" at bounding box center [519, 184] width 175 height 19
click at [444, 184] on input "Condition Scoping - Full" at bounding box center [438, 181] width 13 height 13
checkbox input "true"
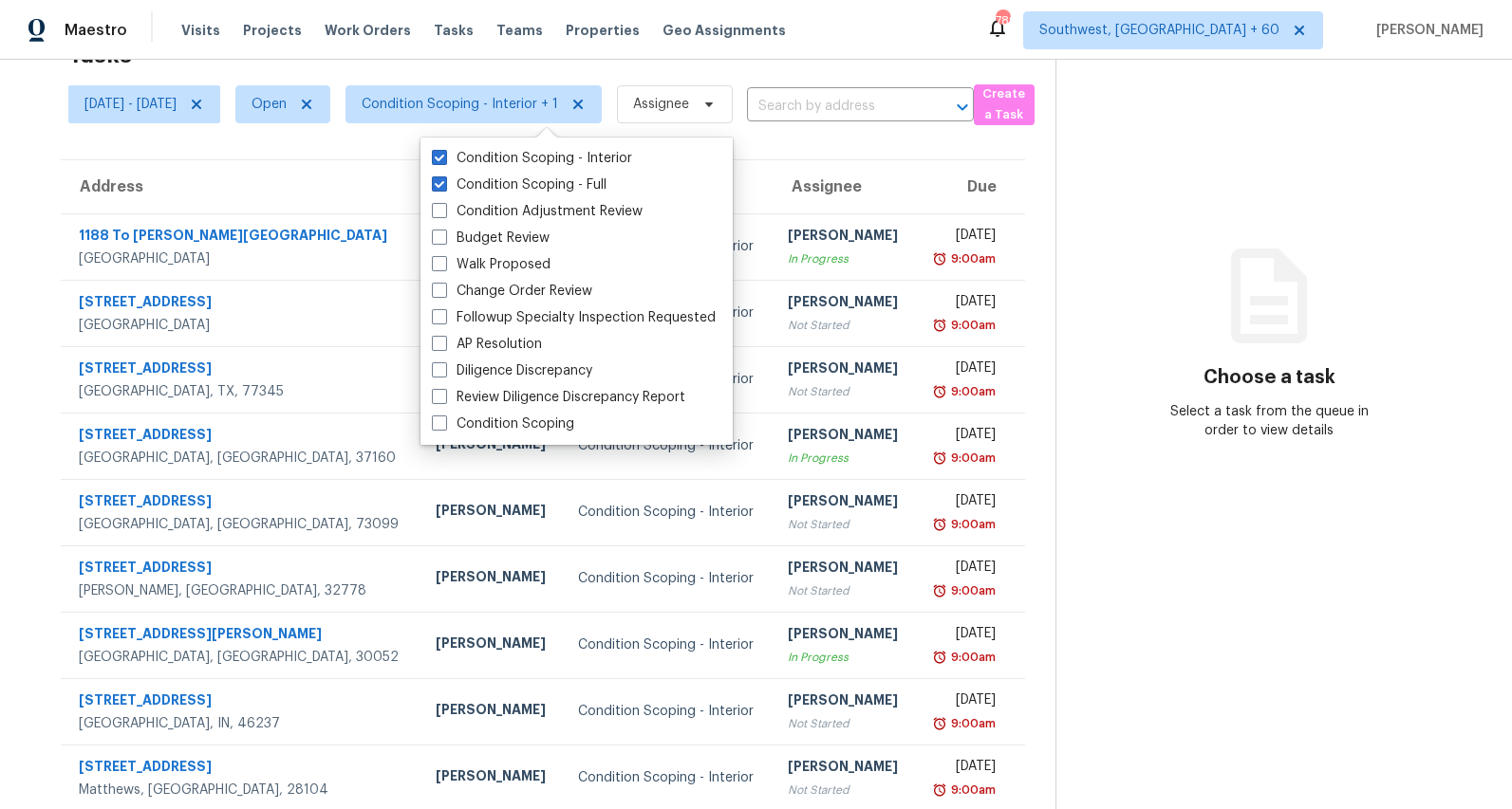
click at [915, 167] on th "Due" at bounding box center [970, 187] width 110 height 53
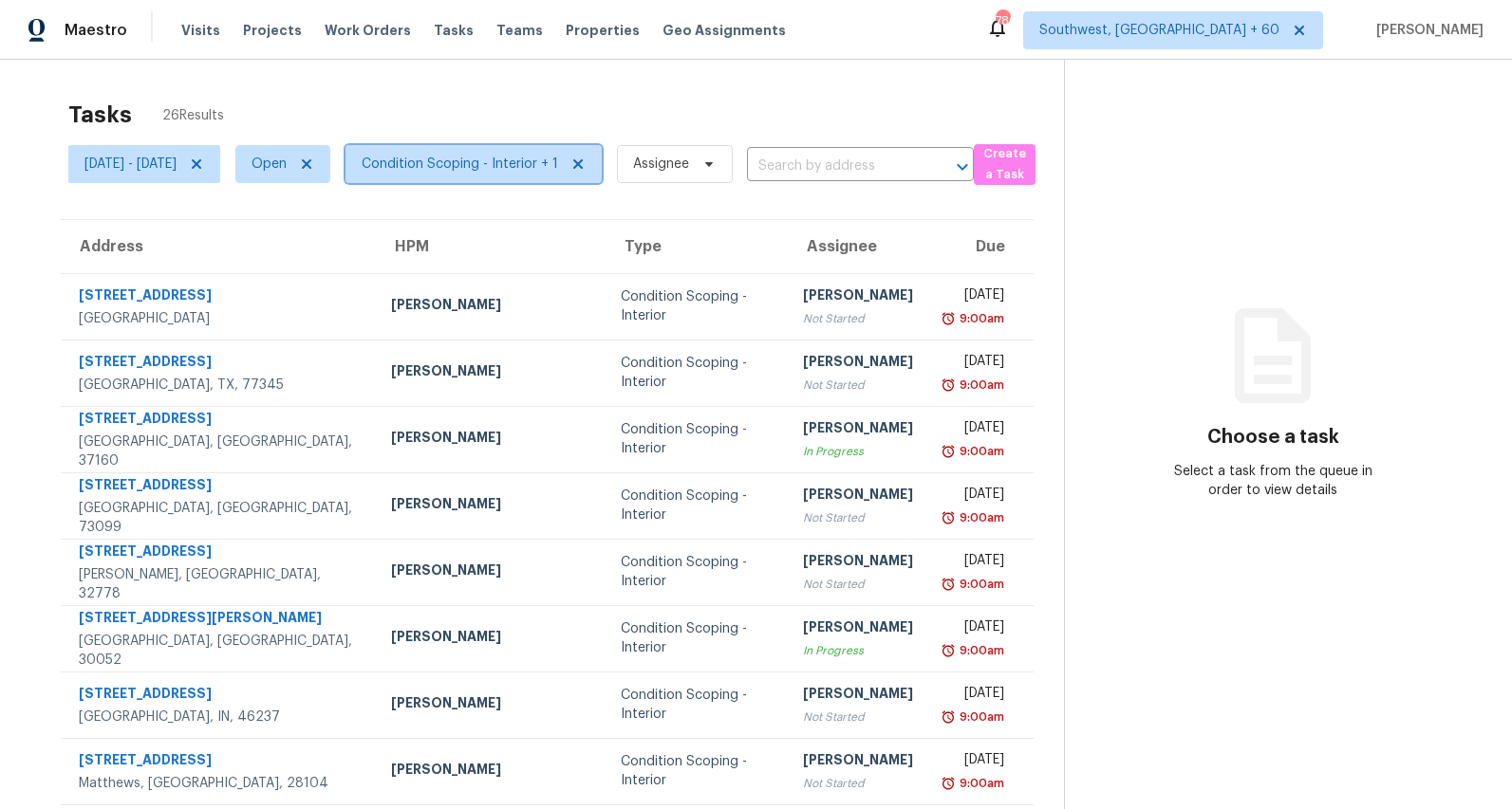
click at [541, 174] on span "Condition Scoping - Interior + 1" at bounding box center [473, 164] width 256 height 38
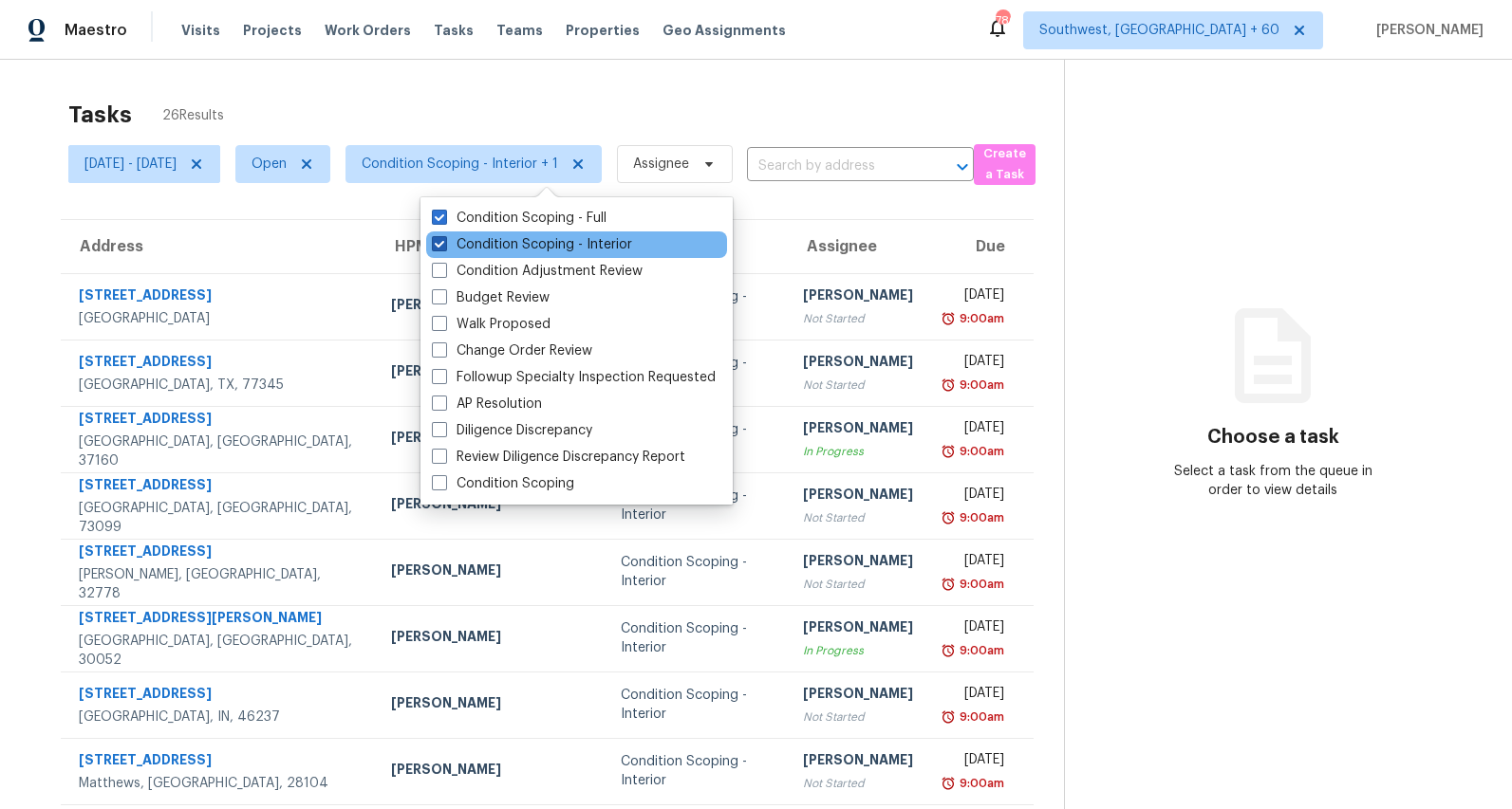
click at [511, 247] on label "Condition Scoping - Interior" at bounding box center [532, 244] width 200 height 19
click at [444, 247] on input "Condition Scoping - Interior" at bounding box center [438, 241] width 13 height 13
checkbox input "false"
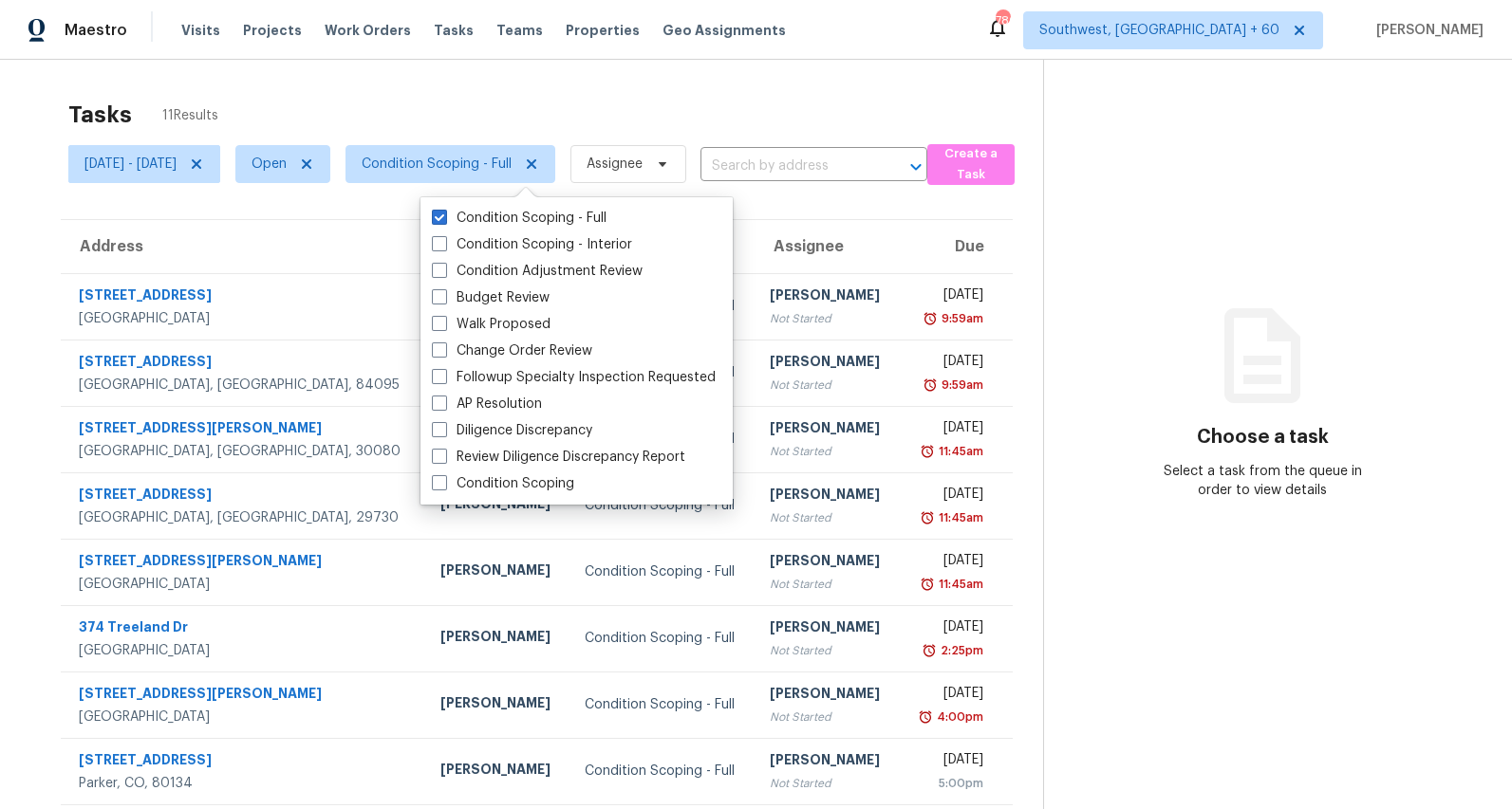
click at [432, 83] on div "Tasks 11 Results Mon, Sep 01 - Wed, Sep 03 Open Condition Scoping - Full Assign…" at bounding box center [756, 524] width 1512 height 929
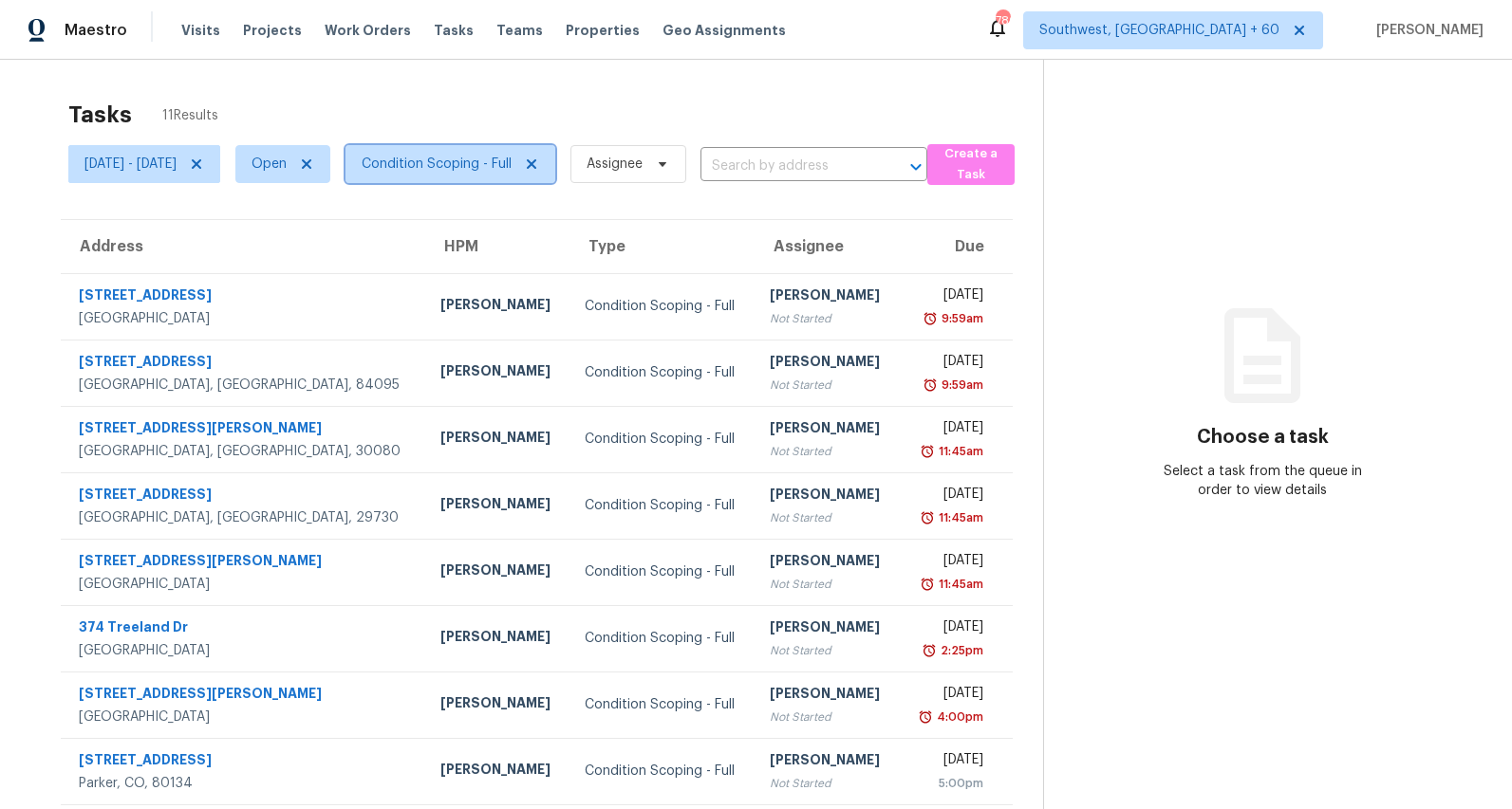
click at [511, 172] on span "Condition Scoping - Full" at bounding box center [437, 164] width 150 height 19
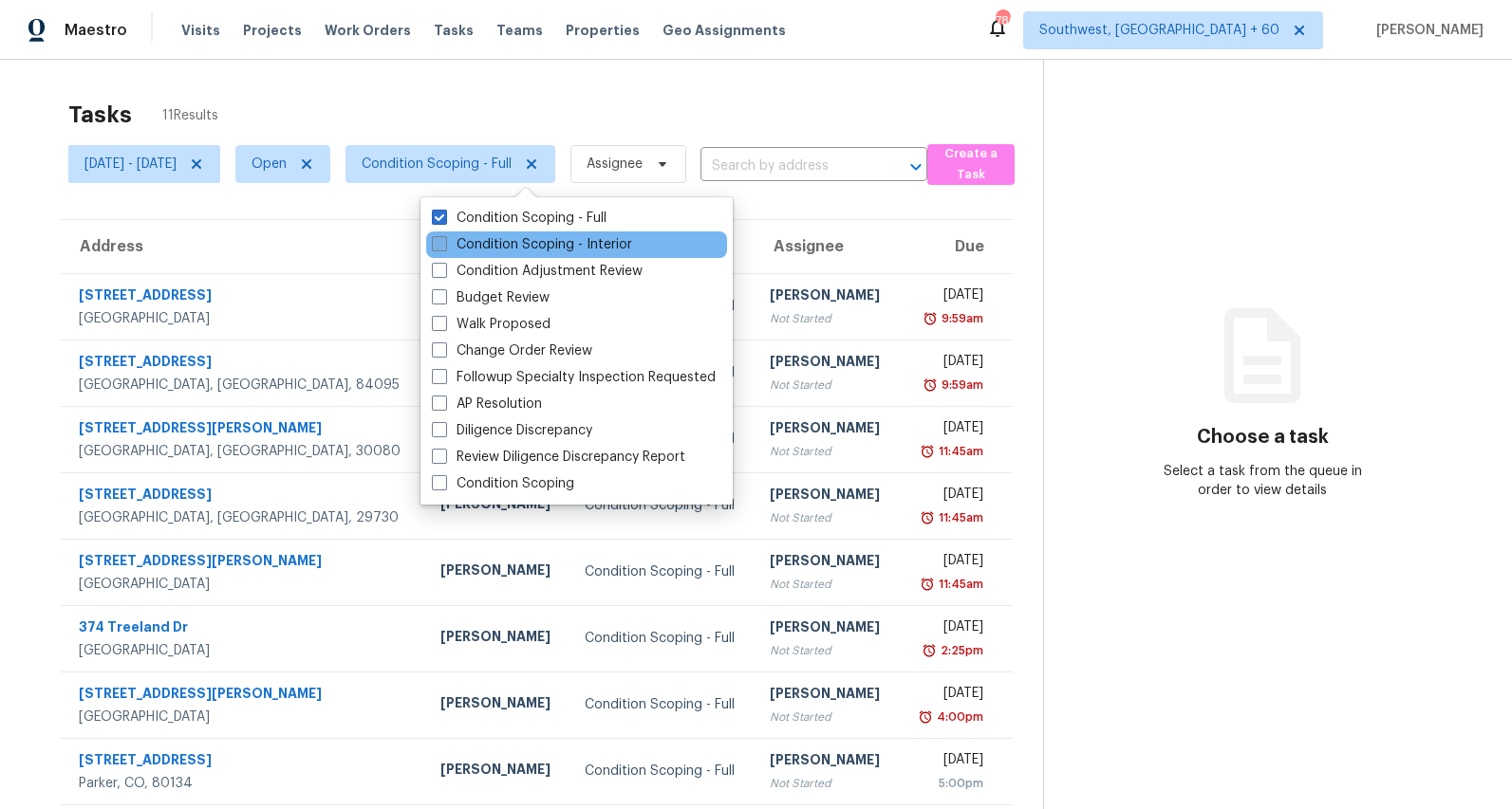
click at [509, 236] on label "Condition Scoping - Interior" at bounding box center [532, 244] width 200 height 19
click at [444, 236] on input "Condition Scoping - Interior" at bounding box center [438, 241] width 13 height 13
checkbox input "true"
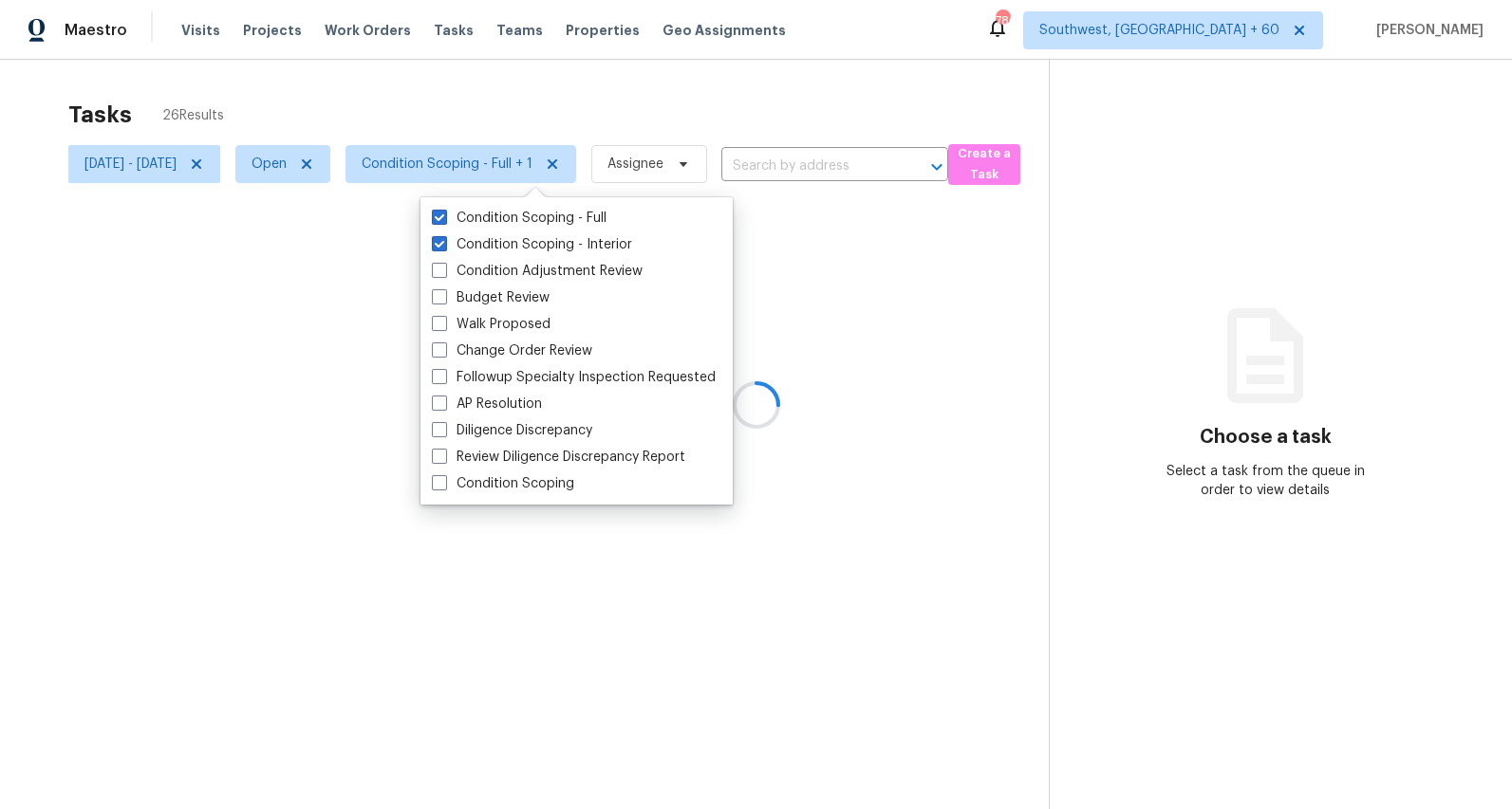
click at [434, 109] on div "Tasks 26 Results" at bounding box center [558, 115] width 980 height 49
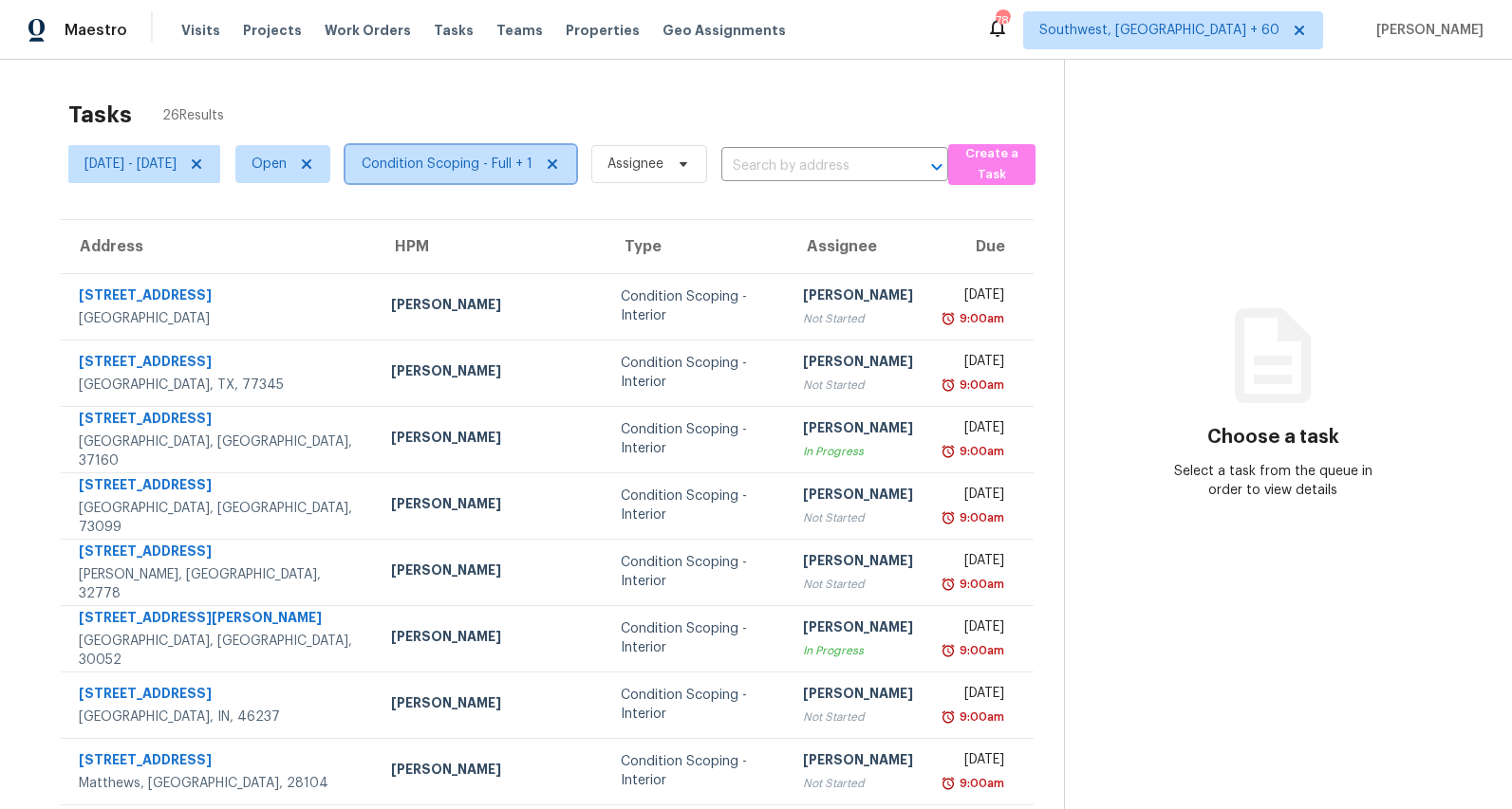
click at [510, 168] on span "Condition Scoping - Full + 1" at bounding box center [447, 164] width 171 height 19
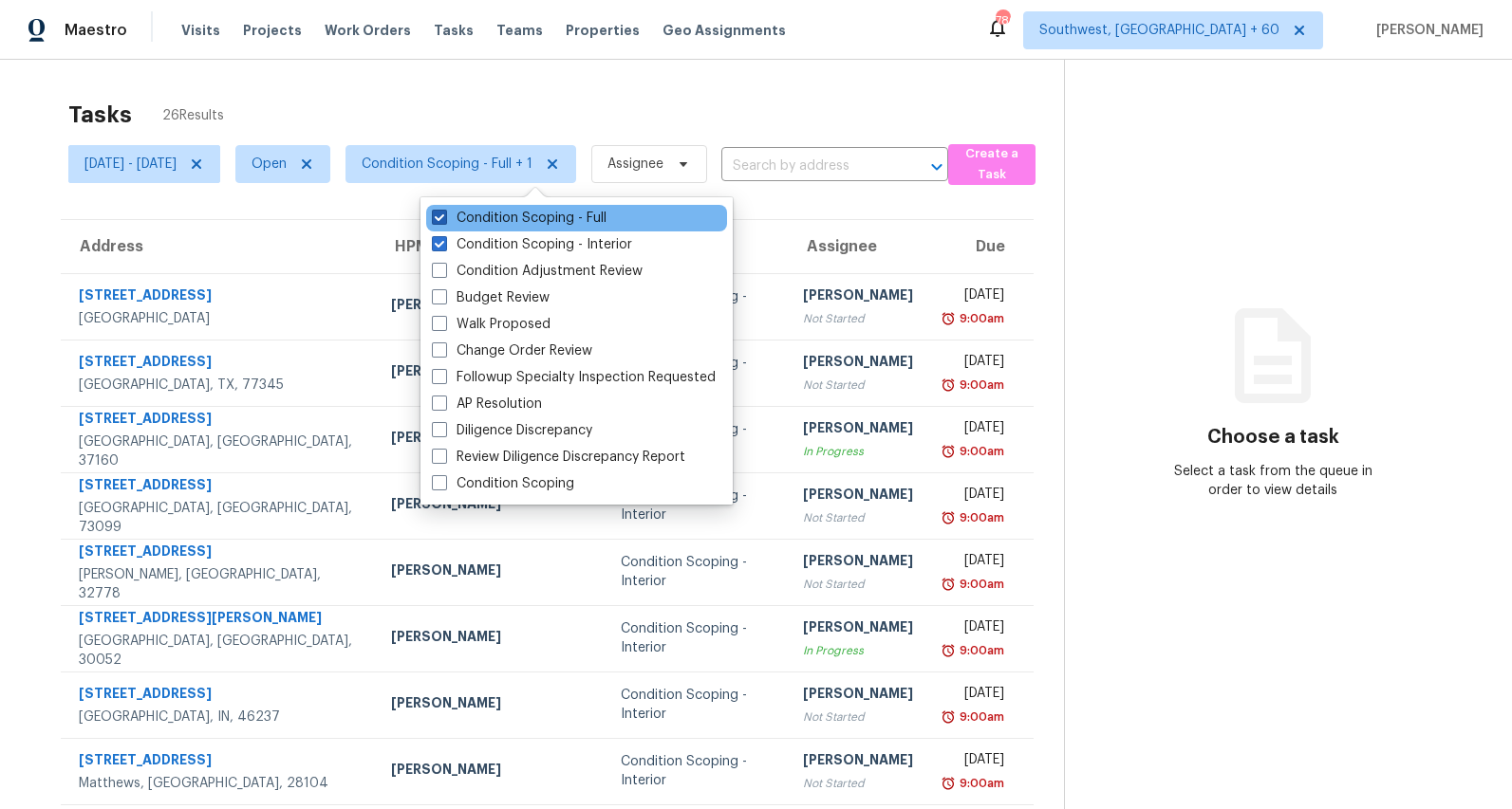
click at [490, 211] on label "Condition Scoping - Full" at bounding box center [519, 218] width 175 height 19
click at [444, 211] on input "Condition Scoping - Full" at bounding box center [438, 215] width 13 height 13
checkbox input "false"
click at [488, 76] on div "Tasks 15 Results Mon, Sep 01 - Wed, Sep 03 Open Condition Scoping - Interior As…" at bounding box center [756, 524] width 1512 height 929
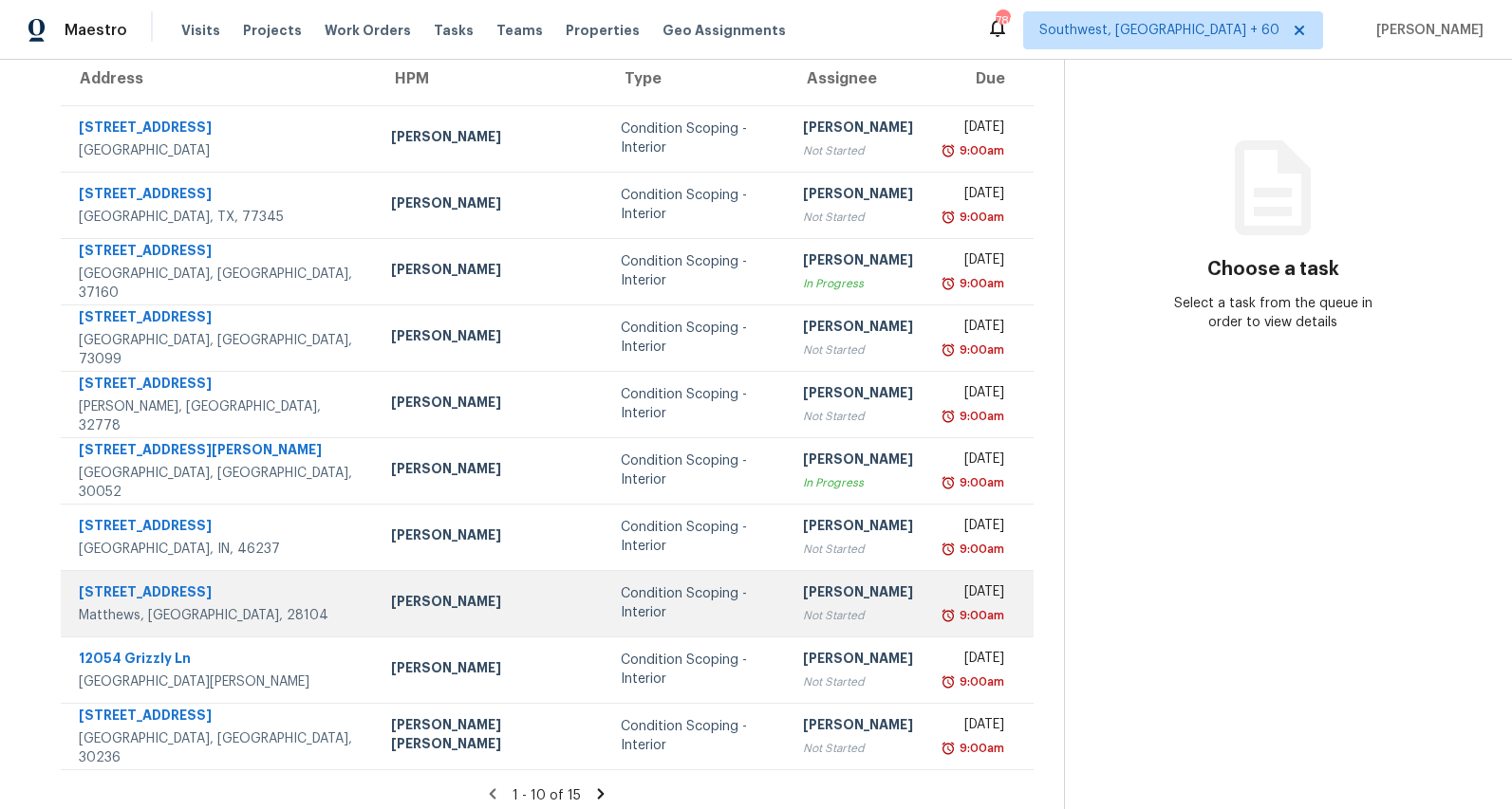
scroll to position [178, 0]
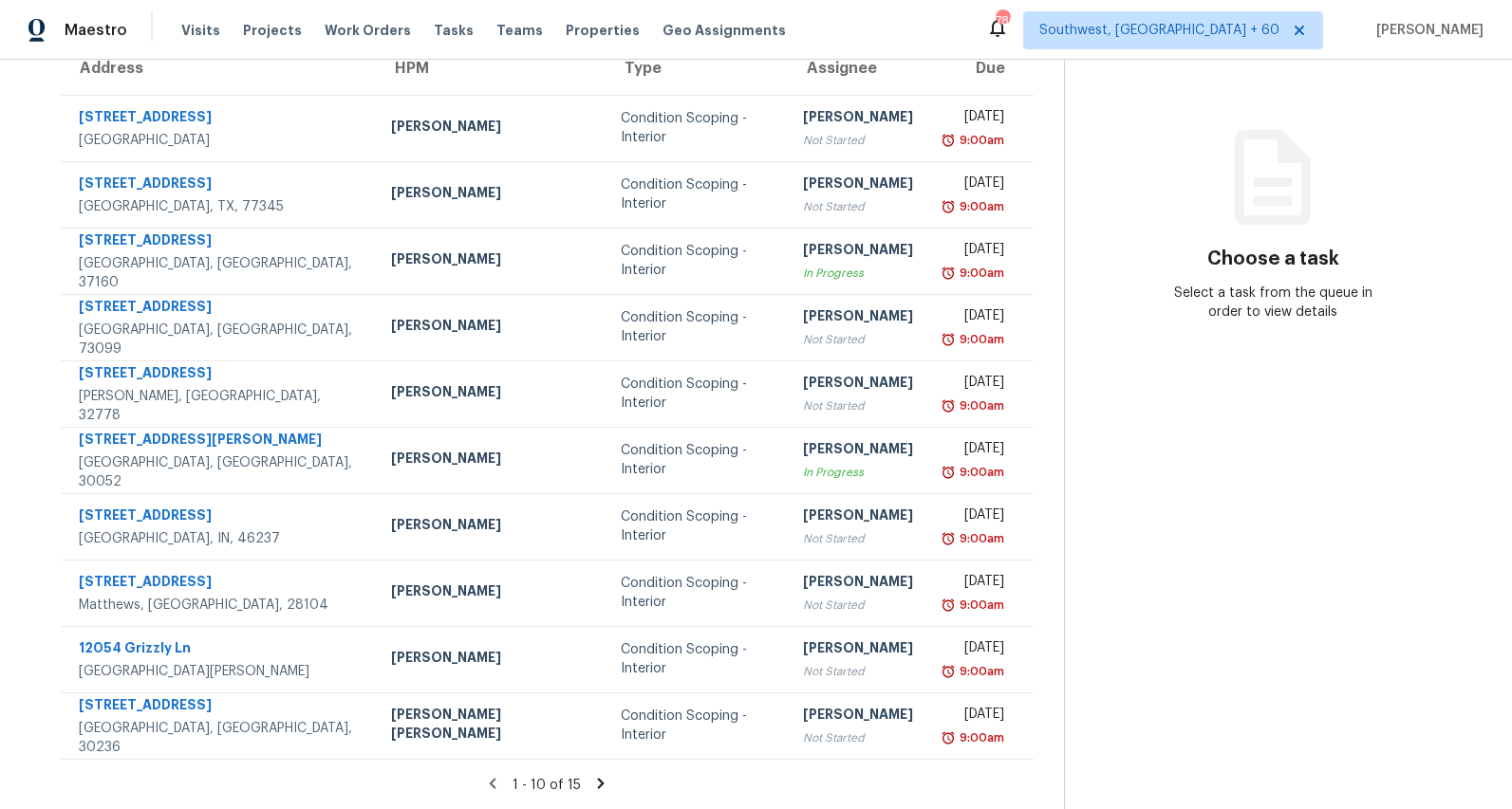
click at [602, 784] on icon at bounding box center [601, 783] width 7 height 11
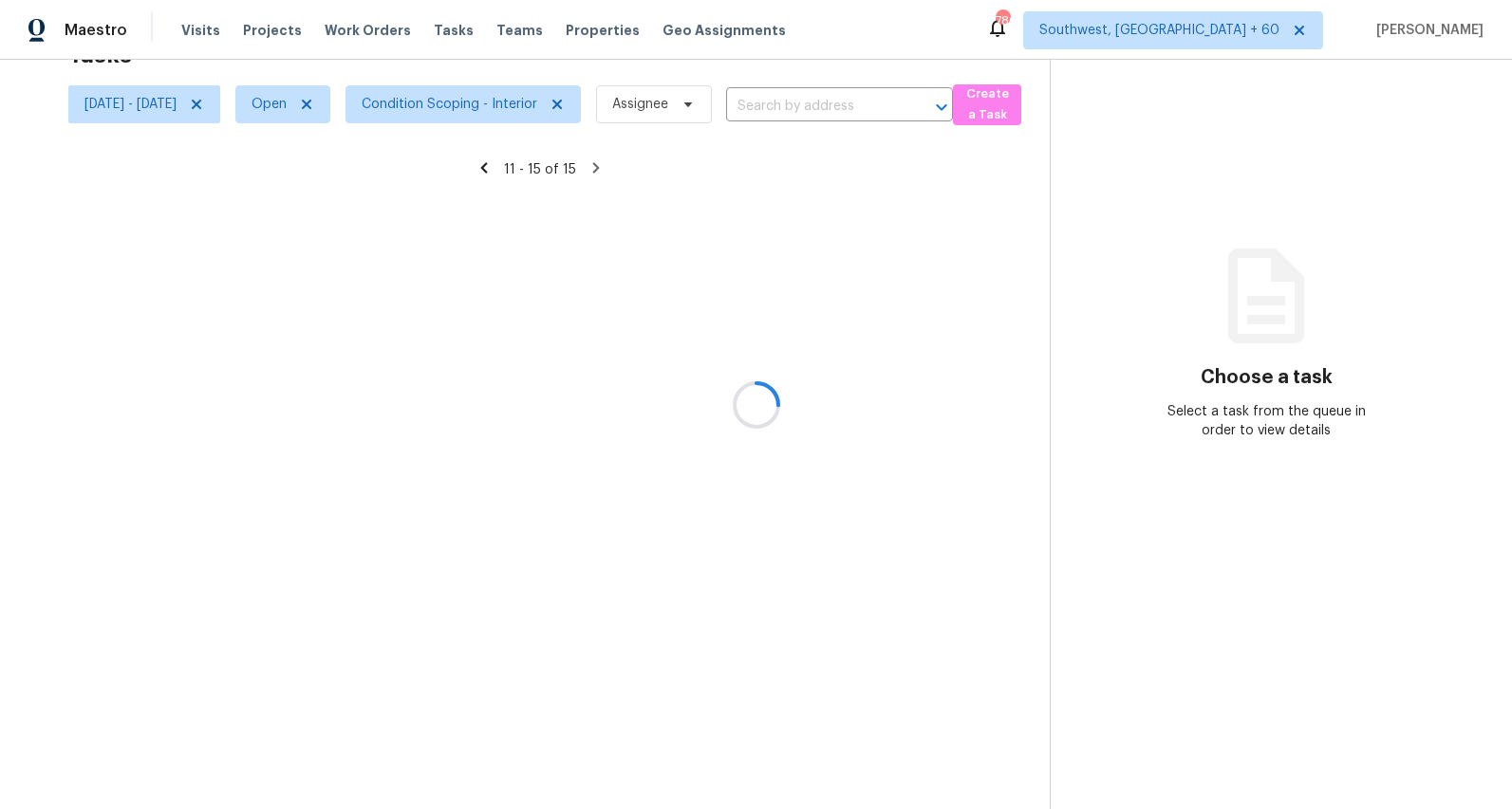
scroll to position [60, 0]
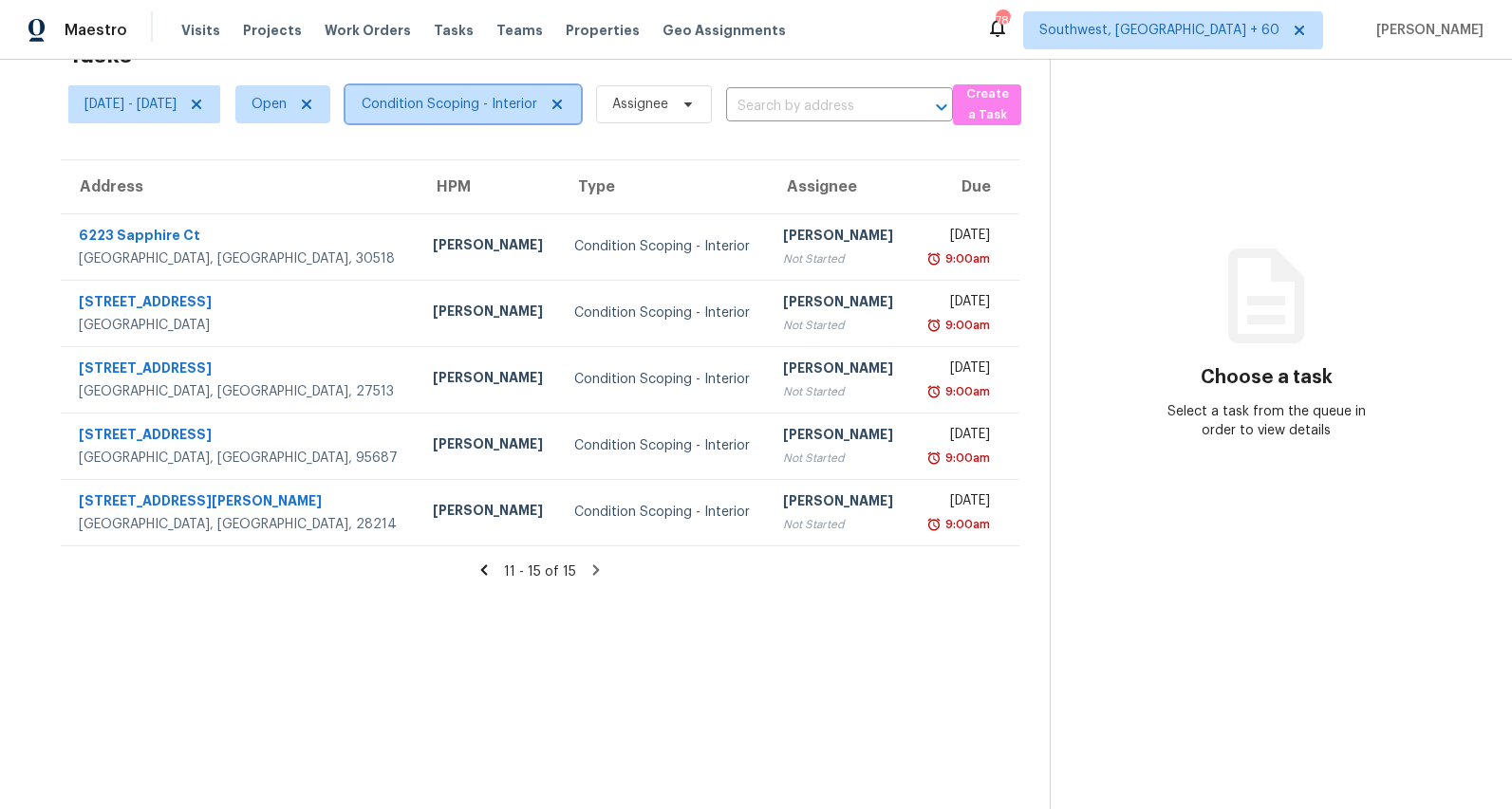
click at [538, 108] on span "Condition Scoping - Interior" at bounding box center [449, 104] width 176 height 19
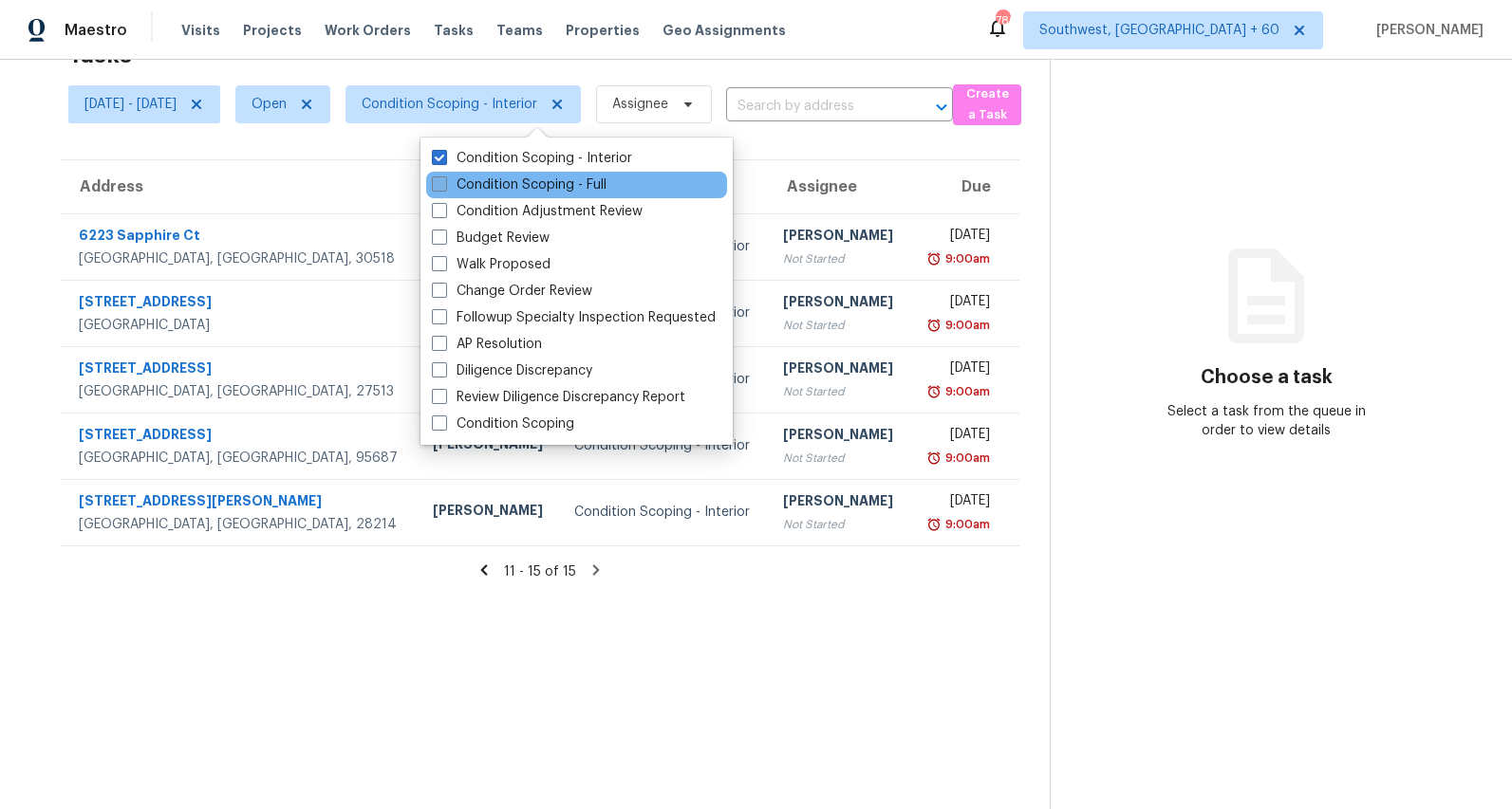
click at [521, 183] on label "Condition Scoping - Full" at bounding box center [519, 184] width 175 height 19
click at [444, 183] on input "Condition Scoping - Full" at bounding box center [438, 181] width 13 height 13
checkbox input "true"
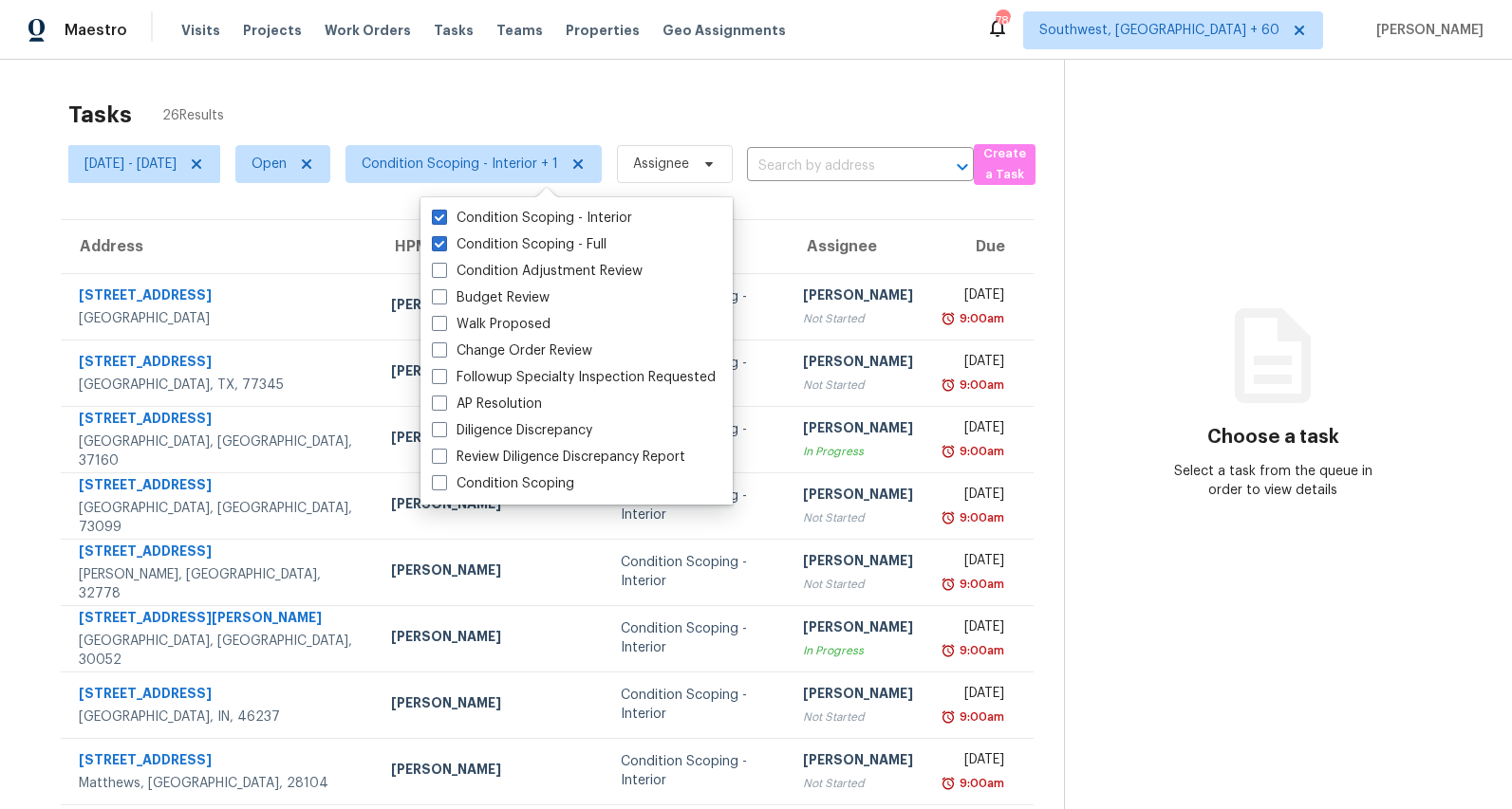
click at [675, 84] on div "Tasks 26 Results Mon, Sep 01 - Wed, Sep 03 Open Condition Scoping - Interior + …" at bounding box center [756, 524] width 1512 height 929
